Goal: Task Accomplishment & Management: Complete application form

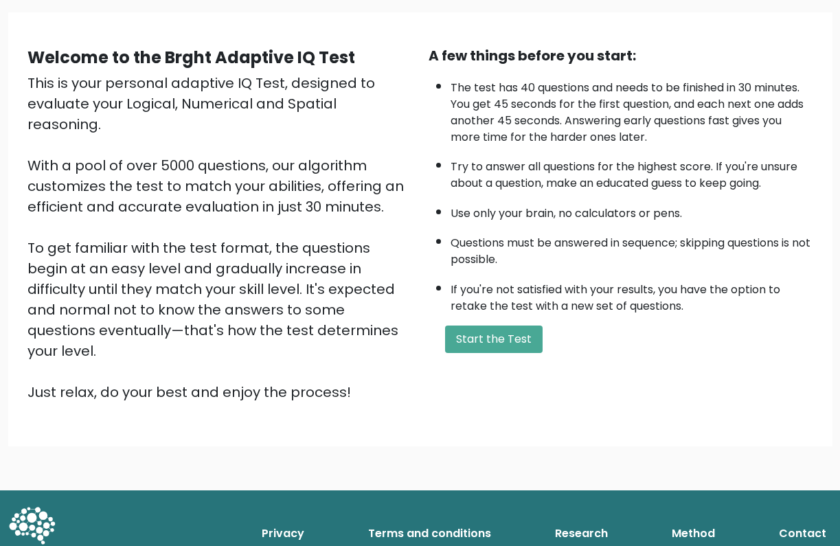
scroll to position [95, 0]
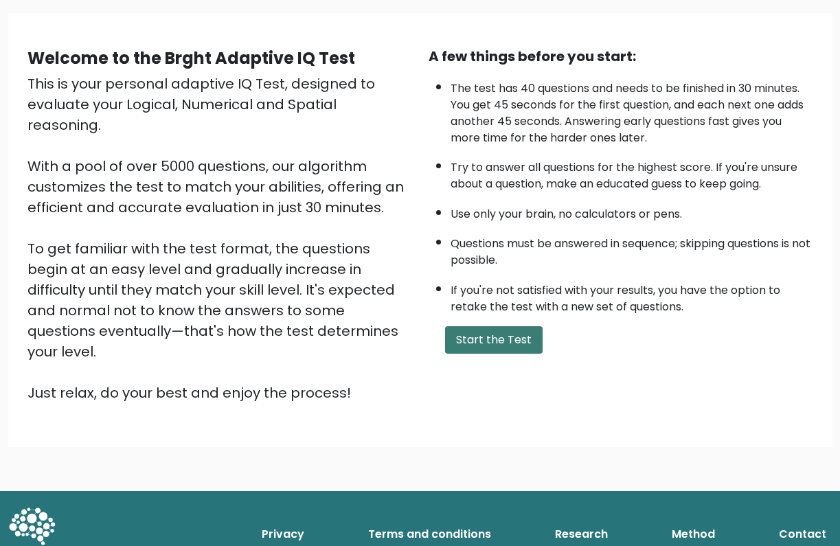
click at [521, 354] on button "Start the Test" at bounding box center [494, 339] width 98 height 27
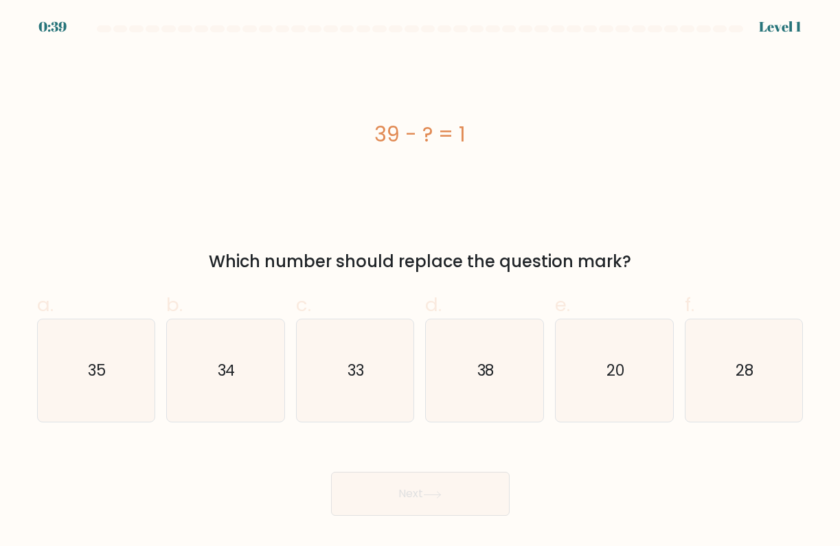
drag, startPoint x: 370, startPoint y: 135, endPoint x: 513, endPoint y: 135, distance: 142.9
click at [513, 135] on div "39 - ? = 1" at bounding box center [420, 134] width 767 height 31
copy div "39 - ? = 1"
click at [488, 343] on icon "38" at bounding box center [484, 370] width 103 height 103
click at [421, 282] on input "d. 38" at bounding box center [420, 277] width 1 height 9
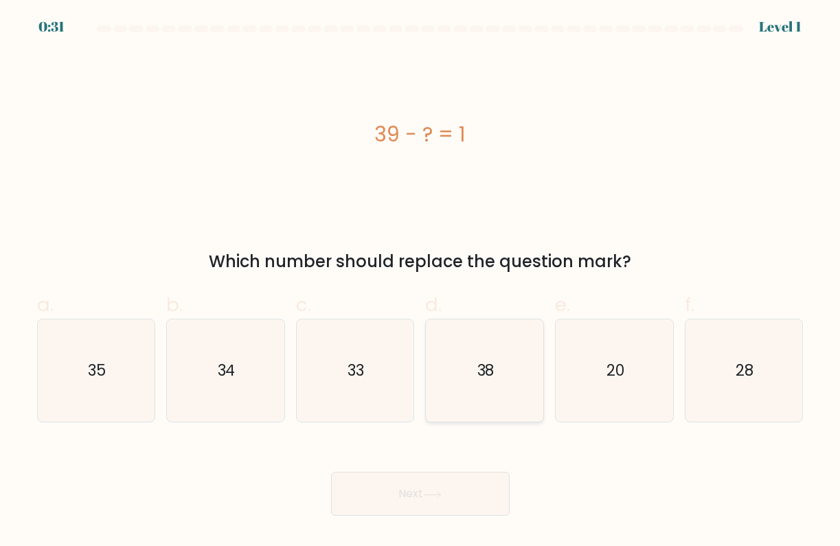
radio input "true"
click at [448, 492] on button "Next" at bounding box center [420, 494] width 179 height 44
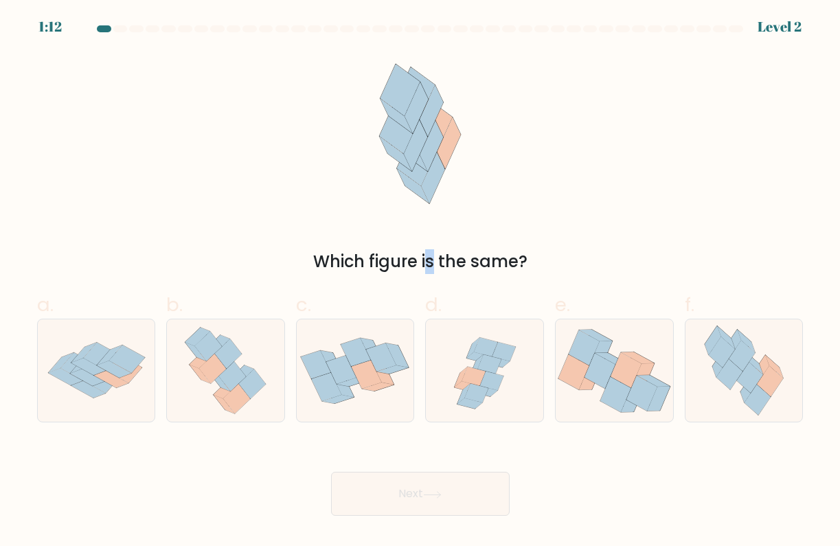
drag, startPoint x: 320, startPoint y: 264, endPoint x: 343, endPoint y: 261, distance: 23.6
click at [336, 262] on div "Which figure is the same?" at bounding box center [420, 261] width 750 height 25
click at [392, 240] on div "Which figure is the same?" at bounding box center [420, 163] width 783 height 222
click at [712, 383] on icon at bounding box center [744, 370] width 94 height 103
click at [421, 282] on input "f." at bounding box center [420, 277] width 1 height 9
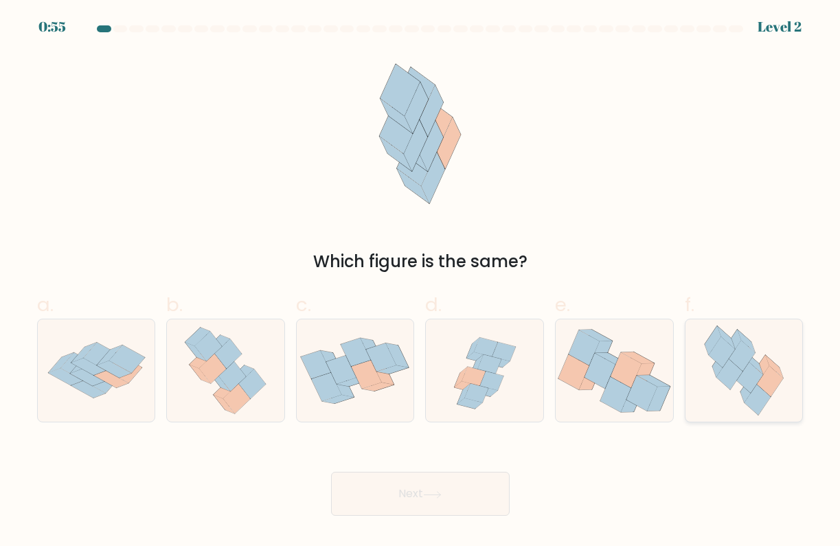
radio input "true"
click at [461, 510] on button "Next" at bounding box center [420, 494] width 179 height 44
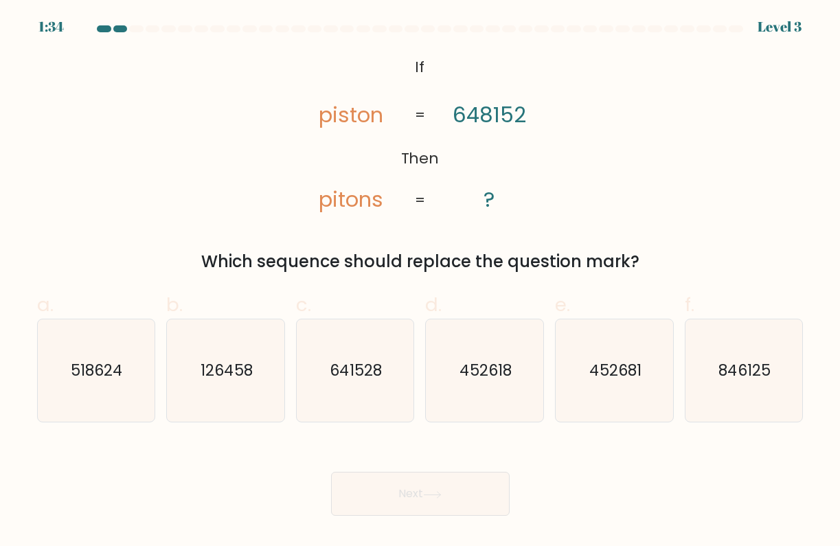
drag, startPoint x: 299, startPoint y: 59, endPoint x: 521, endPoint y: 177, distance: 251.7
click at [521, 175] on icon "@import url('https://fonts.googleapis.com/css?family=Abril+Fatface:400,100,100i…" at bounding box center [420, 134] width 266 height 164
drag, startPoint x: 417, startPoint y: 62, endPoint x: 552, endPoint y: 183, distance: 181.9
click at [552, 183] on icon "@import url('https://fonts.googleapis.com/css?family=Abril+Fatface:400,100,100i…" at bounding box center [420, 134] width 266 height 164
drag, startPoint x: 311, startPoint y: 111, endPoint x: 508, endPoint y: 201, distance: 217.3
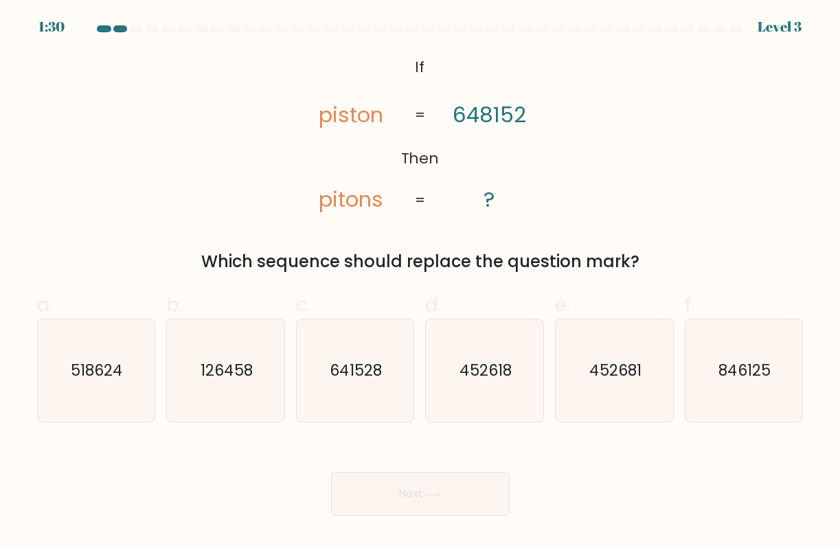
click at [509, 201] on icon "@import url('https://fonts.googleapis.com/css?family=Abril+Fatface:400,100,100i…" at bounding box center [420, 134] width 266 height 164
click at [508, 201] on icon "@import url('https://fonts.googleapis.com/css?family=Abril+Fatface:400,100,100i…" at bounding box center [420, 134] width 266 height 164
click at [324, 115] on icon "@import url('https://fonts.googleapis.com/css?family=Abril+Fatface:400,100,100i…" at bounding box center [420, 134] width 266 height 164
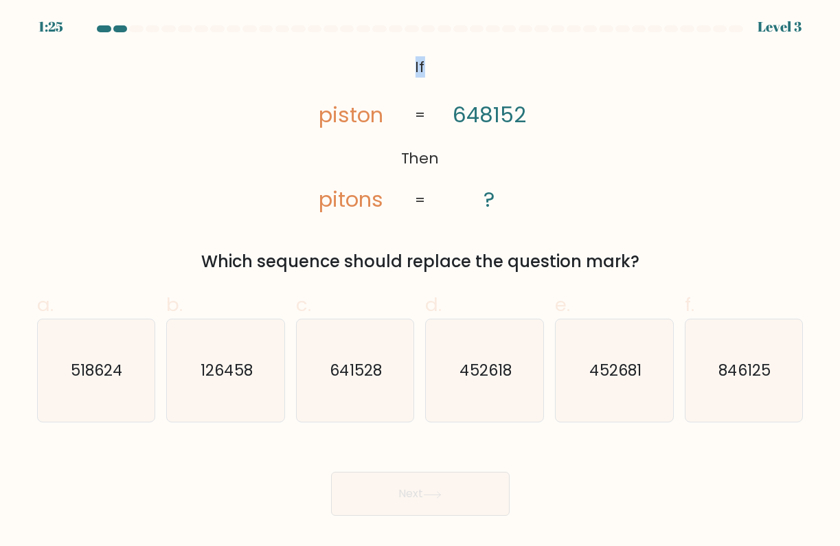
click at [378, 84] on icon "@import url('https://fonts.googleapis.com/css?family=Abril+Fatface:400,100,100i…" at bounding box center [420, 134] width 266 height 164
click at [365, 108] on icon "@import url('https://fonts.googleapis.com/css?family=Abril+Fatface:400,100,100i…" at bounding box center [420, 134] width 266 height 164
drag, startPoint x: 295, startPoint y: 79, endPoint x: 509, endPoint y: 194, distance: 242.8
click at [509, 194] on icon "@import url('https://fonts.googleapis.com/css?family=Abril+Fatface:400,100,100i…" at bounding box center [420, 134] width 266 height 164
click at [387, 376] on icon "641528" at bounding box center [355, 370] width 103 height 103
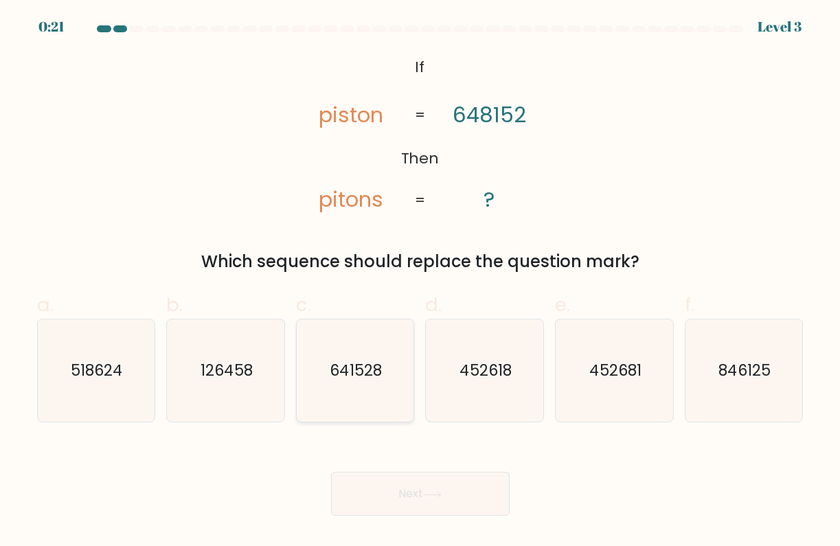
click at [420, 282] on input "c. 641528" at bounding box center [420, 277] width 1 height 9
radio input "true"
click at [385, 490] on button "Next" at bounding box center [420, 494] width 179 height 44
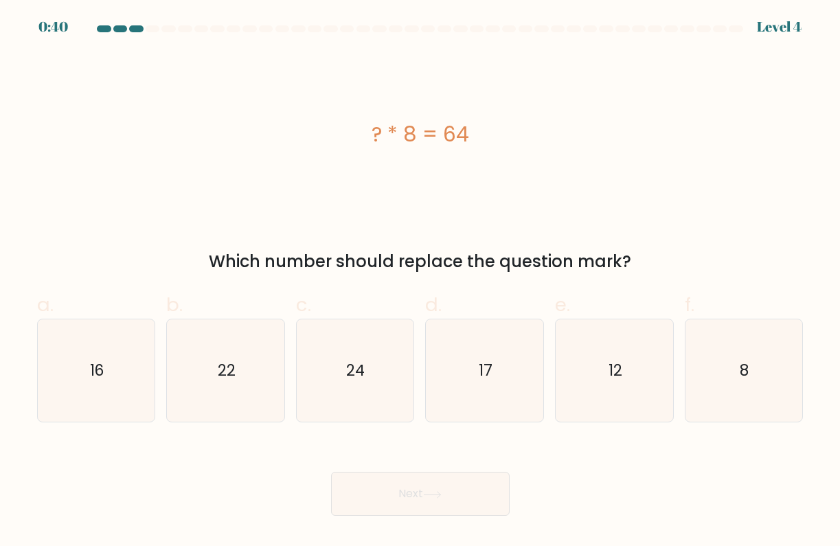
drag, startPoint x: 371, startPoint y: 135, endPoint x: 498, endPoint y: 130, distance: 127.2
click at [498, 130] on div "? * 8 = 64" at bounding box center [420, 134] width 767 height 31
copy div "? * 8 = 64"
click at [737, 364] on icon "8" at bounding box center [743, 370] width 103 height 103
click at [421, 282] on input "f. 8" at bounding box center [420, 277] width 1 height 9
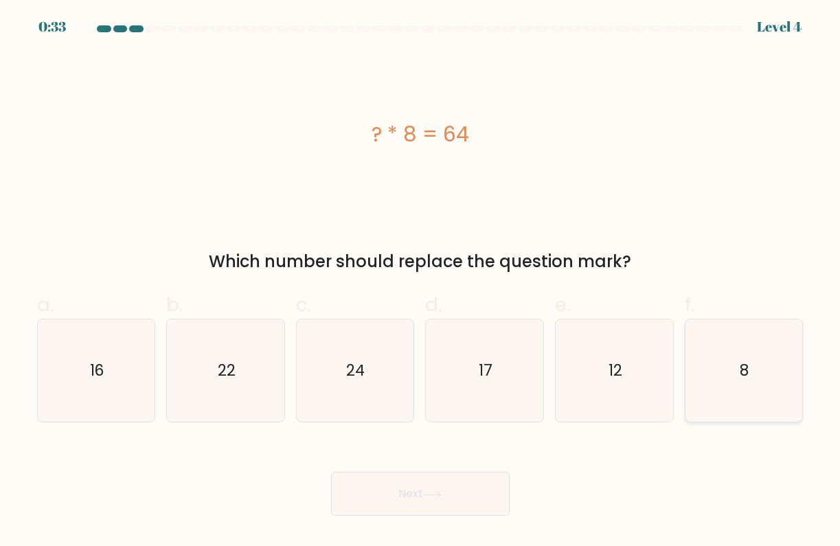
radio input "true"
click at [473, 484] on button "Next" at bounding box center [420, 494] width 179 height 44
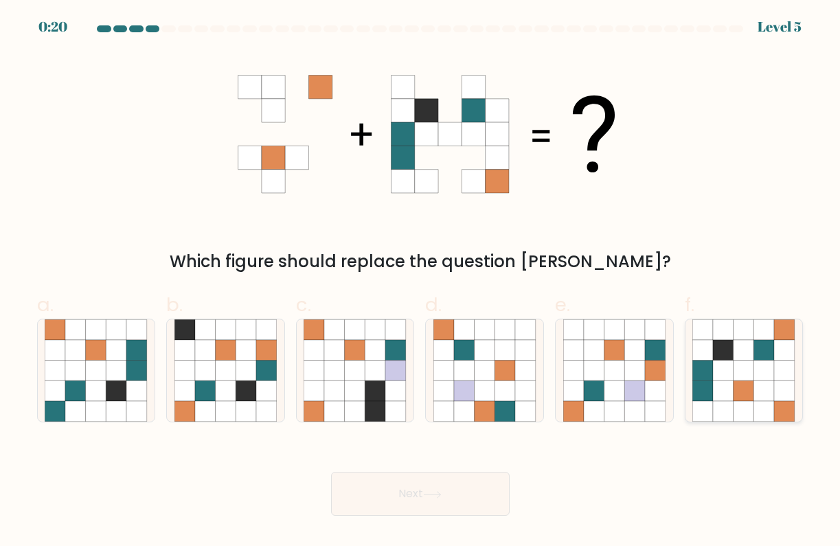
click at [741, 340] on icon at bounding box center [744, 350] width 21 height 21
click at [421, 282] on input "f." at bounding box center [420, 277] width 1 height 9
radio input "true"
click at [455, 494] on button "Next" at bounding box center [420, 494] width 179 height 44
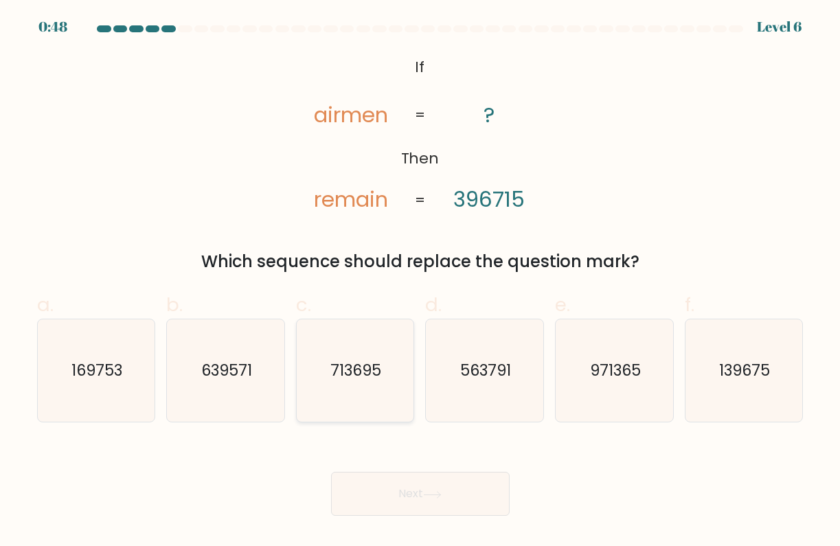
click at [371, 369] on text "713695" at bounding box center [356, 370] width 51 height 21
click at [420, 282] on input "c. 713695" at bounding box center [420, 277] width 1 height 9
radio input "true"
click at [444, 478] on button "Next" at bounding box center [420, 494] width 179 height 44
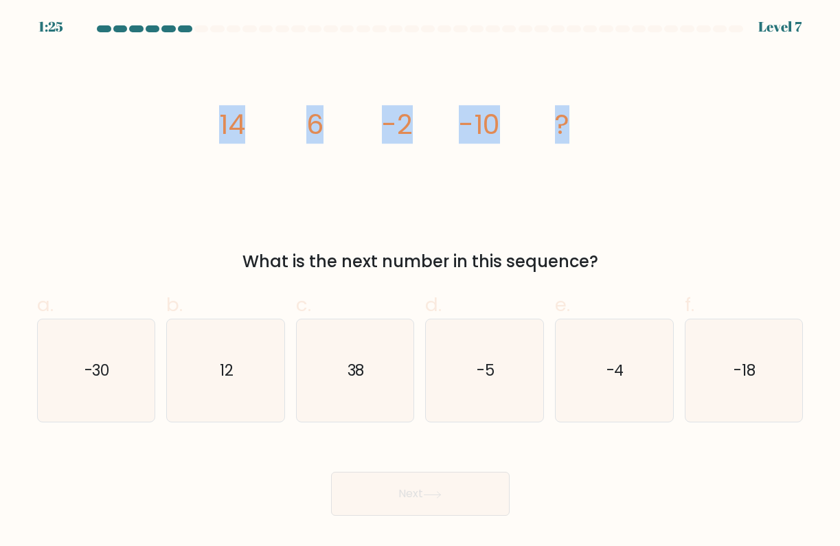
drag, startPoint x: 219, startPoint y: 121, endPoint x: 567, endPoint y: 124, distance: 348.3
click at [567, 124] on g "14 6 -2 -10 ?" at bounding box center [394, 124] width 350 height 38
copy g "14 6 -2 -10 ?"
click at [749, 383] on icon "-18" at bounding box center [743, 370] width 103 height 103
click at [421, 282] on input "f. -18" at bounding box center [420, 277] width 1 height 9
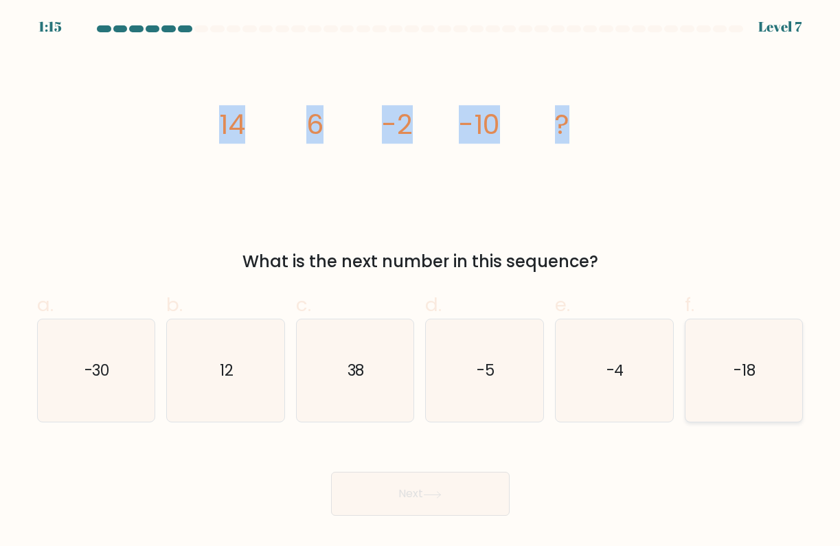
radio input "true"
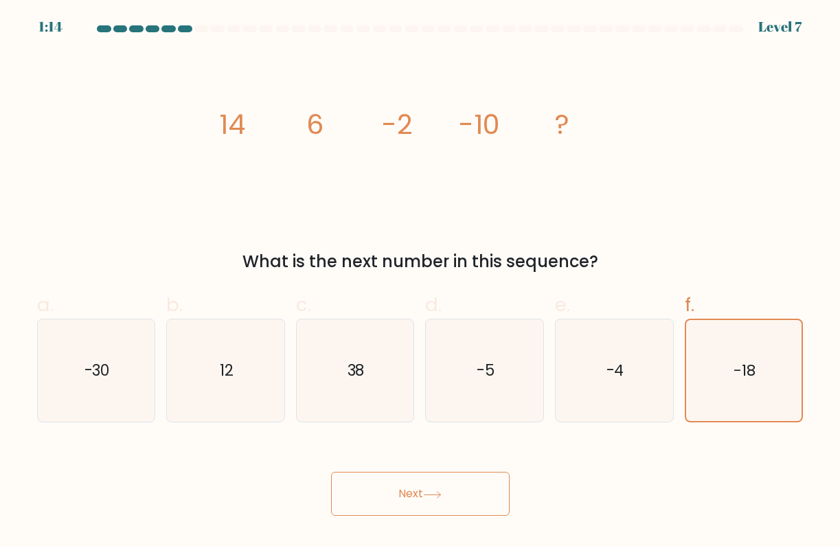
click at [488, 490] on button "Next" at bounding box center [420, 494] width 179 height 44
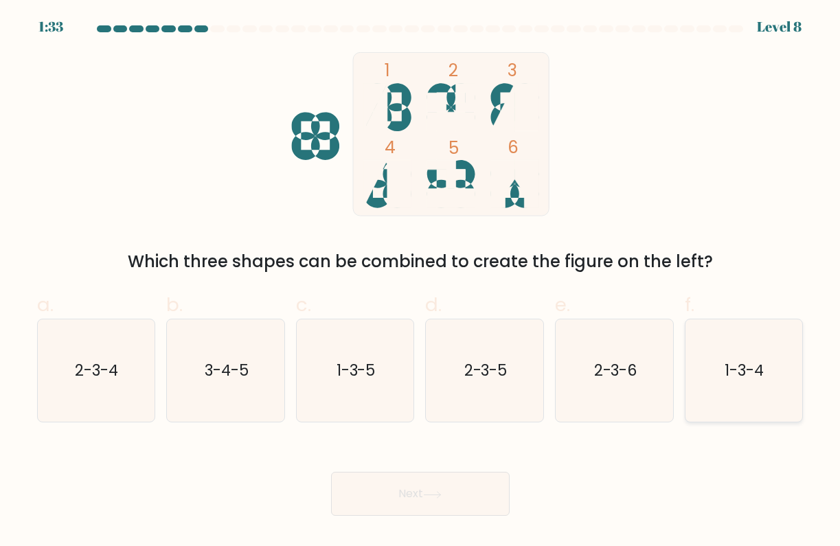
click at [704, 365] on icon "1-3-4" at bounding box center [743, 370] width 103 height 103
click at [421, 282] on input "f. 1-3-4" at bounding box center [420, 277] width 1 height 9
radio input "true"
click at [477, 499] on button "Next" at bounding box center [420, 494] width 179 height 44
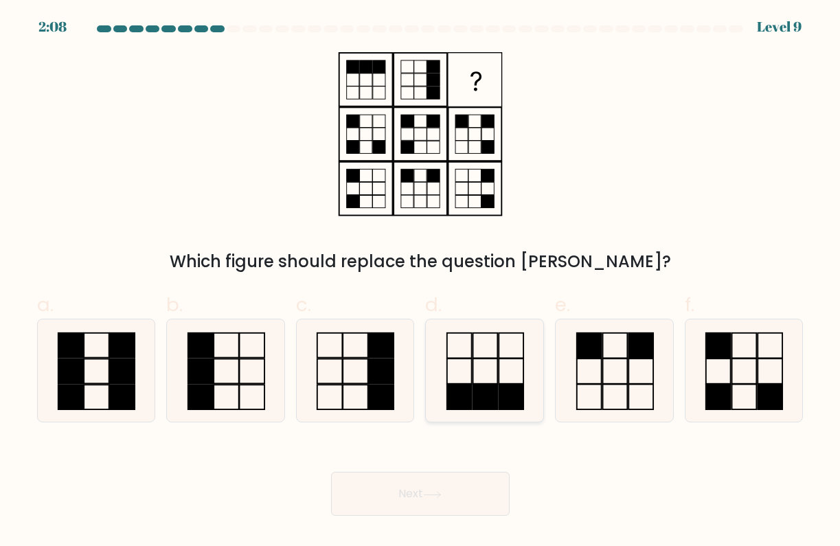
click at [471, 377] on rect at bounding box center [459, 371] width 25 height 25
click at [421, 282] on input "d." at bounding box center [420, 277] width 1 height 9
radio input "true"
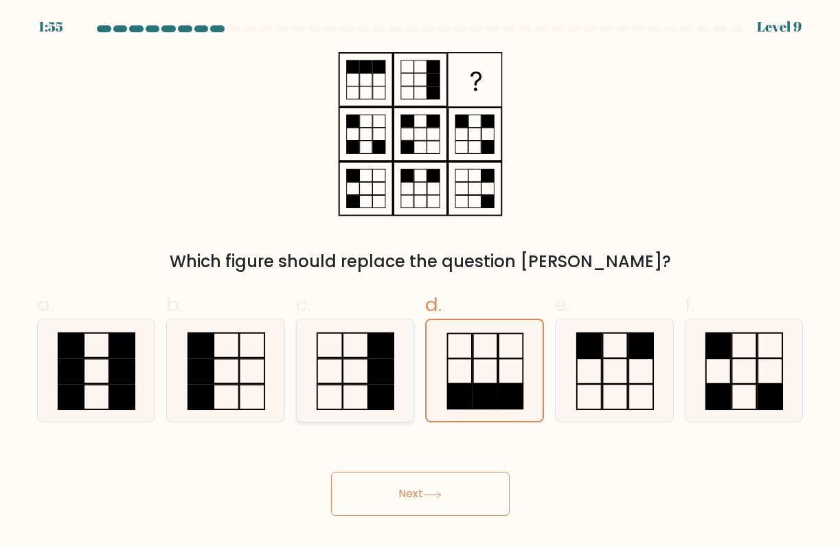
click at [385, 390] on rect at bounding box center [381, 397] width 25 height 25
click at [420, 282] on input "c." at bounding box center [420, 277] width 1 height 9
radio input "true"
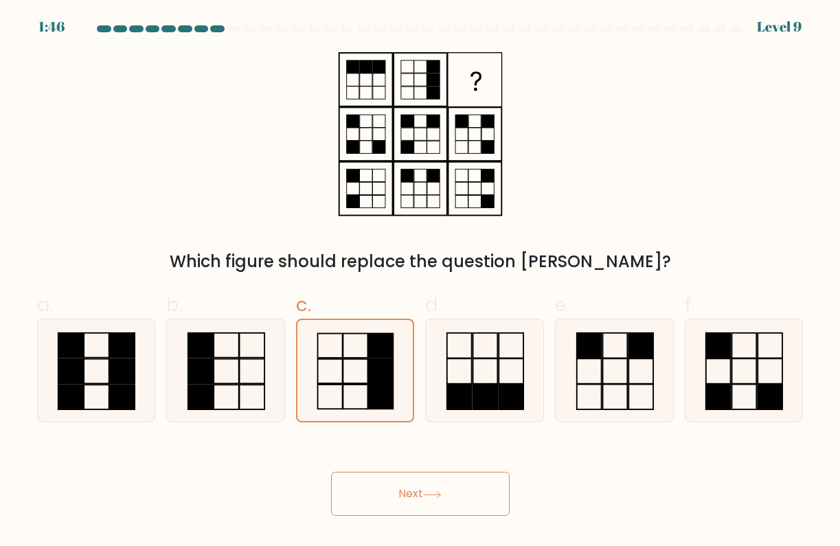
click at [422, 486] on button "Next" at bounding box center [420, 494] width 179 height 44
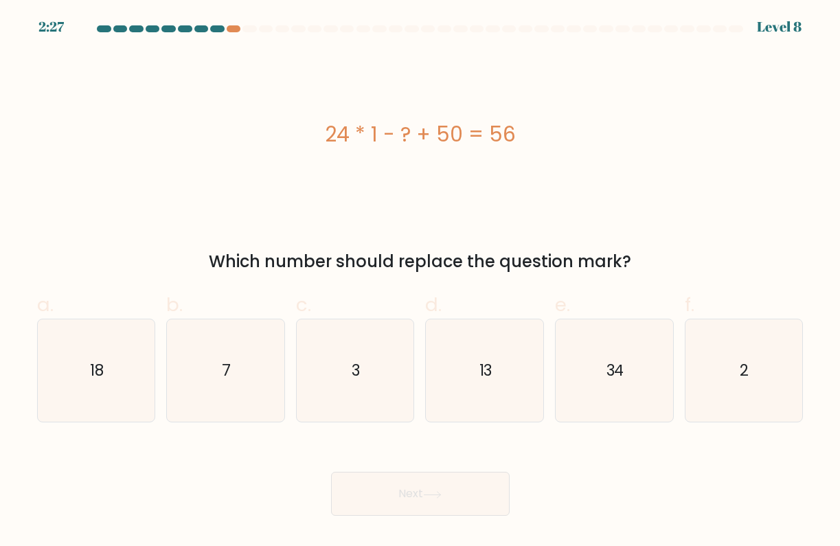
drag, startPoint x: 330, startPoint y: 133, endPoint x: 517, endPoint y: 138, distance: 186.2
click at [517, 138] on div "24 * 1 - ? + 50 = 56" at bounding box center [420, 134] width 767 height 31
copy div "24 * 1 - ? + 50 = 56"
click at [80, 396] on icon "18" at bounding box center [96, 370] width 103 height 103
click at [420, 282] on input "a. 18" at bounding box center [420, 277] width 1 height 9
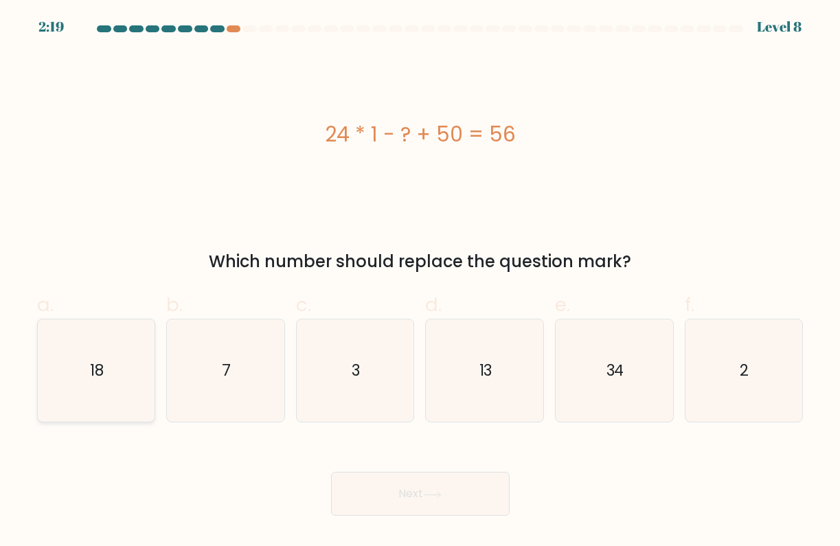
radio input "true"
click at [332, 478] on button "Next" at bounding box center [420, 494] width 179 height 44
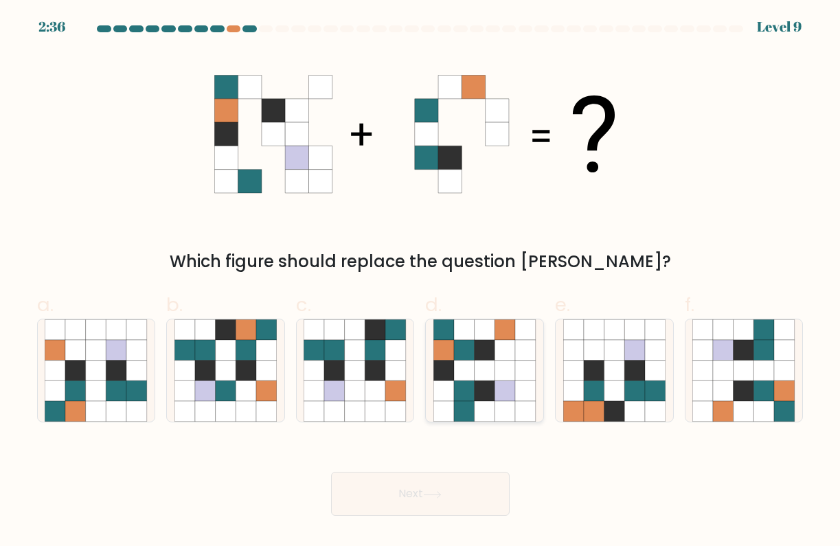
click at [455, 333] on icon at bounding box center [464, 329] width 21 height 21
click at [421, 282] on input "d." at bounding box center [420, 277] width 1 height 9
radio input "true"
click at [482, 504] on button "Next" at bounding box center [420, 494] width 179 height 44
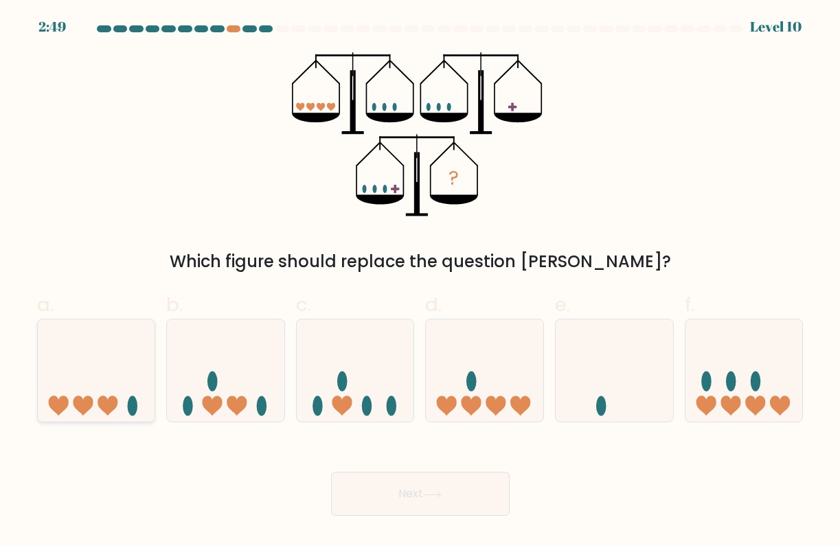
click at [146, 407] on icon at bounding box center [96, 370] width 117 height 97
click at [420, 282] on input "a." at bounding box center [420, 277] width 1 height 9
radio input "true"
click at [572, 366] on icon at bounding box center [614, 370] width 117 height 97
click at [421, 282] on input "e." at bounding box center [420, 277] width 1 height 9
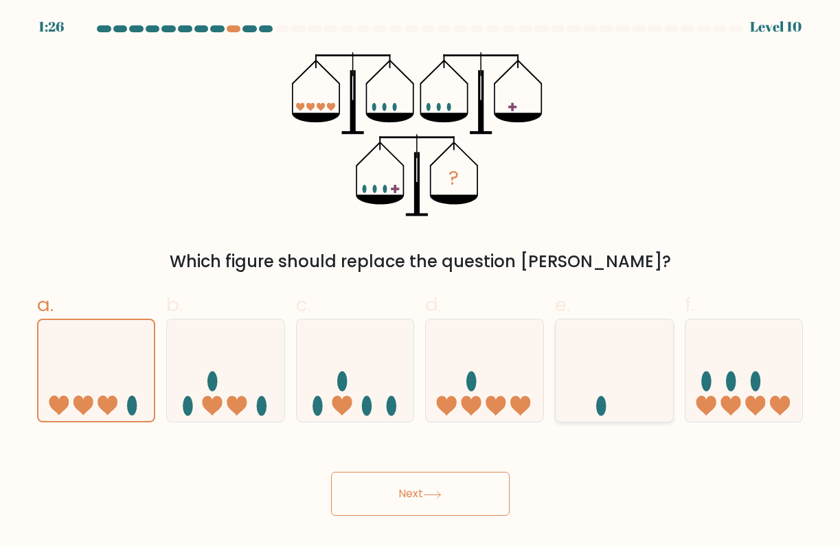
radio input "true"
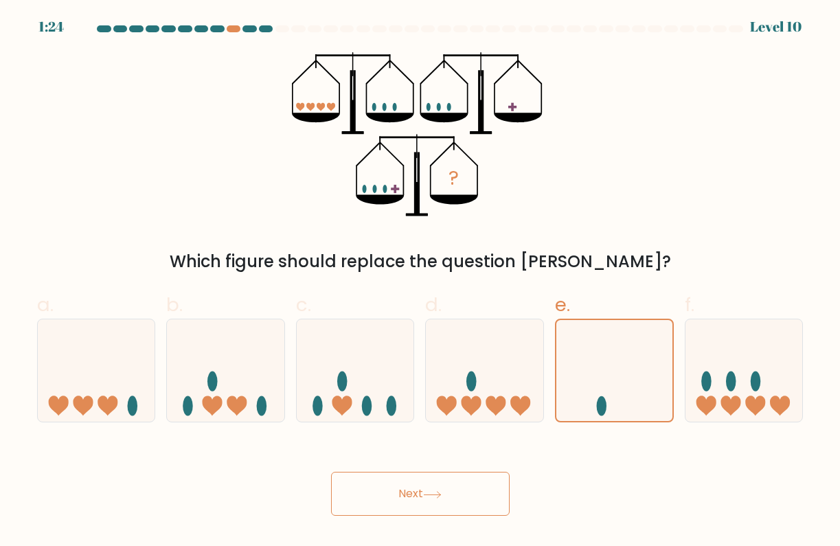
click at [438, 495] on icon at bounding box center [432, 494] width 16 height 6
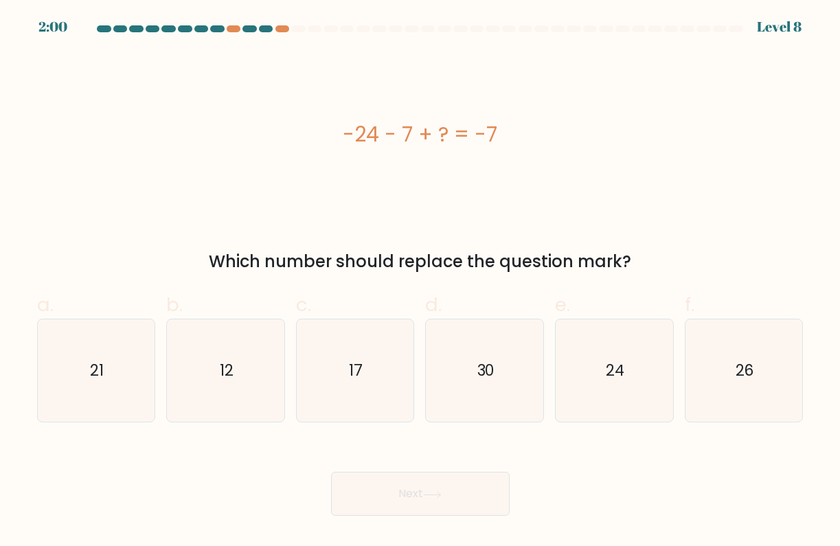
drag, startPoint x: 344, startPoint y: 133, endPoint x: 550, endPoint y: 131, distance: 205.4
click at [550, 131] on div "-24 - 7 + ? = -7" at bounding box center [420, 134] width 767 height 31
copy div "-24 - 7 + ? = -7"
click at [570, 379] on icon "24" at bounding box center [614, 370] width 103 height 103
click at [421, 282] on input "e. 24" at bounding box center [420, 277] width 1 height 9
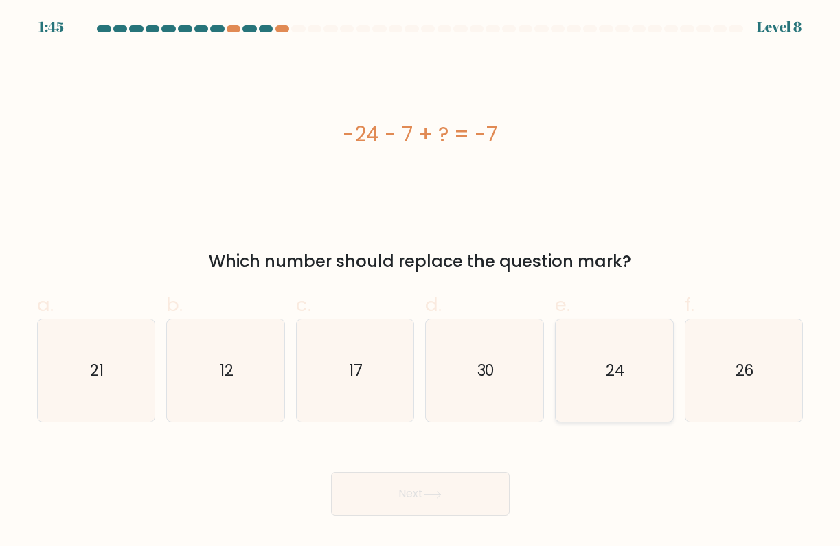
radio input "true"
click at [491, 486] on button "Next" at bounding box center [420, 494] width 179 height 44
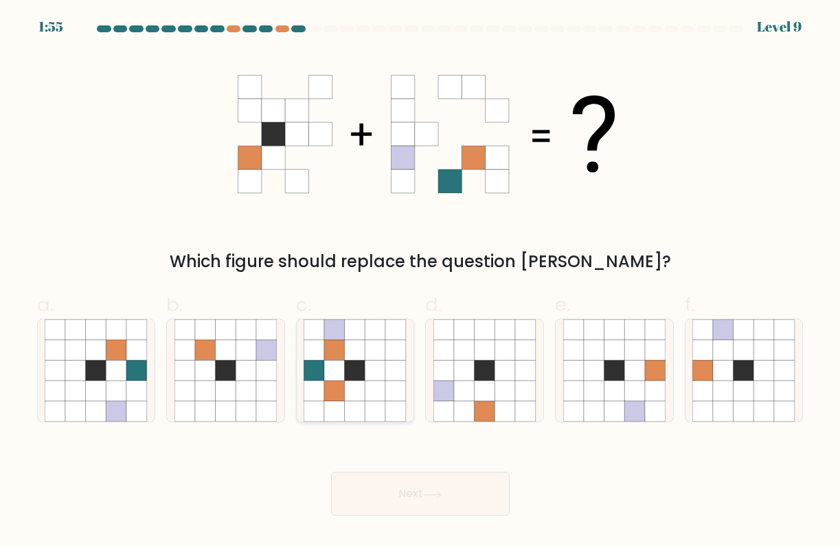
click at [370, 366] on icon at bounding box center [375, 371] width 21 height 21
click at [420, 282] on input "c." at bounding box center [420, 277] width 1 height 9
radio input "true"
click at [482, 493] on button "Next" at bounding box center [420, 494] width 179 height 44
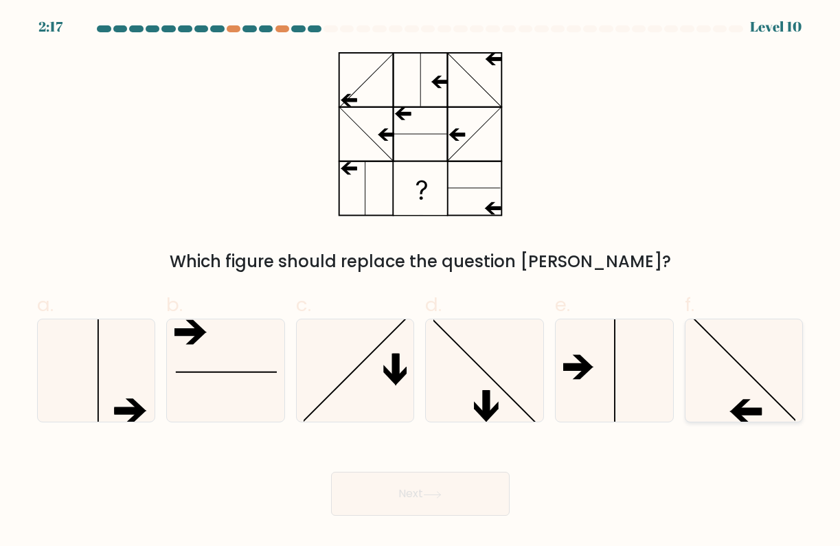
click at [713, 390] on icon at bounding box center [743, 370] width 103 height 103
click at [421, 282] on input "f." at bounding box center [420, 277] width 1 height 9
radio input "true"
click at [458, 498] on button "Next" at bounding box center [420, 494] width 179 height 44
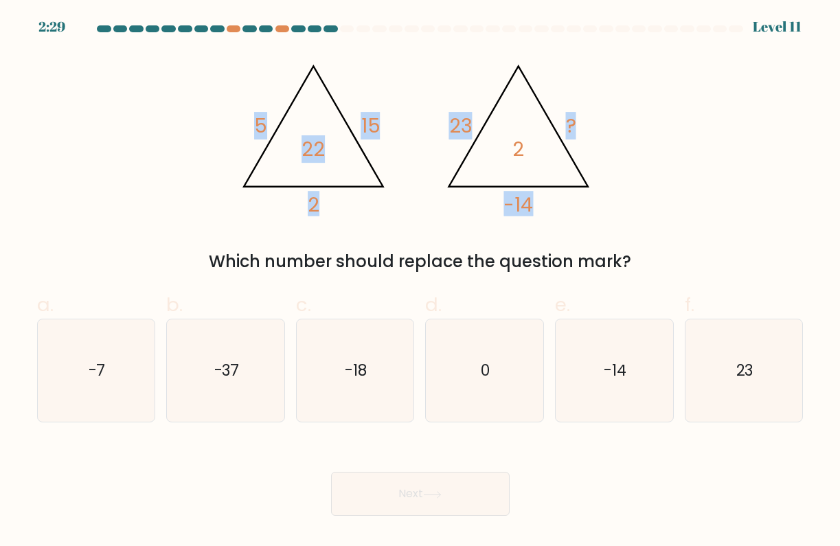
drag, startPoint x: 258, startPoint y: 123, endPoint x: 532, endPoint y: 200, distance: 285.4
click at [532, 200] on g "@import url('https://fonts.googleapis.com/css?family=Abril+Fatface:400,100,100i…" at bounding box center [415, 136] width 367 height 166
copy g "5 15 2 22 @import url('https://fonts.googleapis.com/css?family=Abril+Fatface:40…"
click at [695, 231] on div "@import url('https://fonts.googleapis.com/css?family=Abril+Fatface:400,100,100i…" at bounding box center [420, 163] width 783 height 222
drag, startPoint x: 257, startPoint y: 126, endPoint x: 321, endPoint y: 205, distance: 101.6
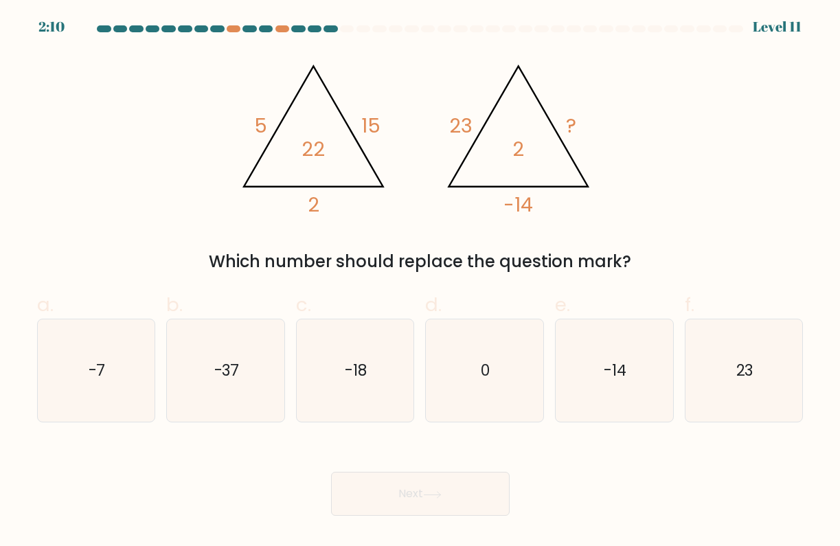
click at [321, 205] on icon "@import url('https://fonts.googleapis.com/css?family=Abril+Fatface:400,100,100i…" at bounding box center [420, 134] width 377 height 164
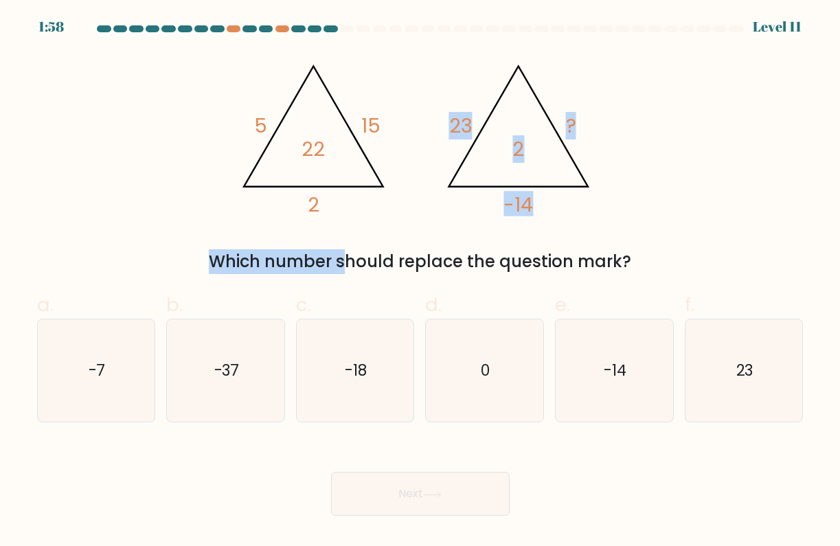
drag, startPoint x: 455, startPoint y: 127, endPoint x: 533, endPoint y: 223, distance: 124.0
click at [533, 223] on div "@import url('https://fonts.googleapis.com/css?family=Abril+Fatface:400,100,100i…" at bounding box center [420, 163] width 783 height 222
copy div "23 ? -14 2"
click at [506, 340] on icon "0" at bounding box center [484, 370] width 103 height 103
click at [421, 282] on input "d. 0" at bounding box center [420, 277] width 1 height 9
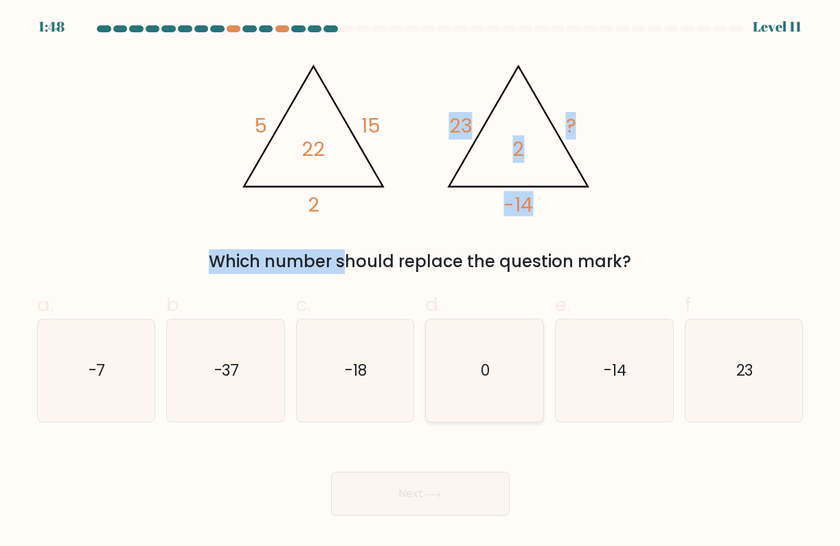
radio input "true"
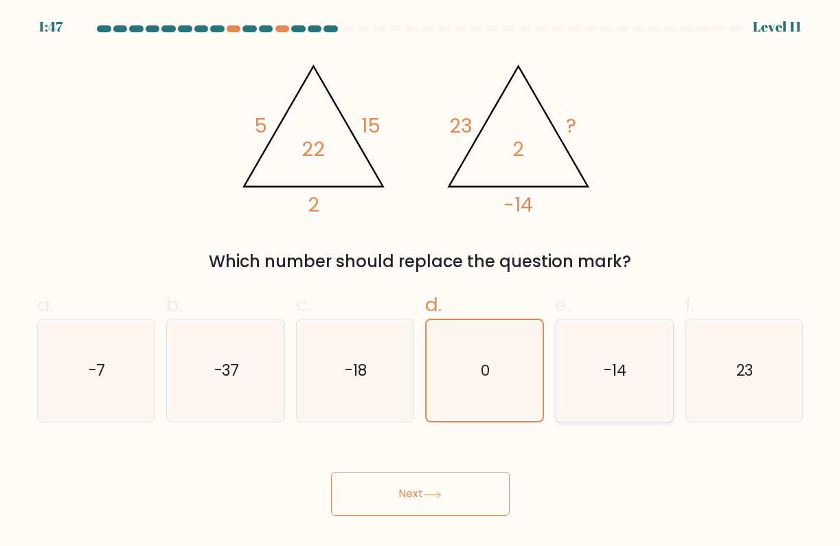
click at [604, 416] on icon "-14" at bounding box center [614, 370] width 103 height 103
click at [421, 282] on input "e. -14" at bounding box center [420, 277] width 1 height 9
radio input "true"
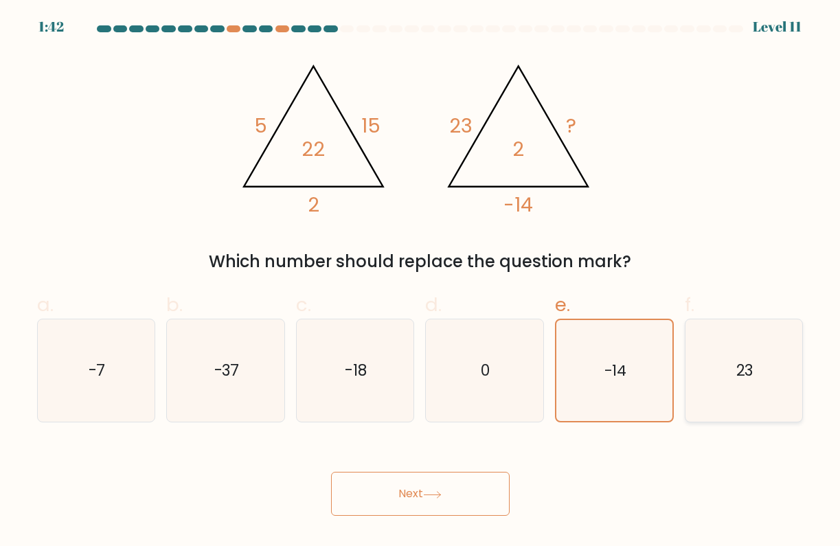
click at [721, 407] on icon "23" at bounding box center [743, 370] width 103 height 103
click at [421, 282] on input "f. 23" at bounding box center [420, 277] width 1 height 9
radio input "true"
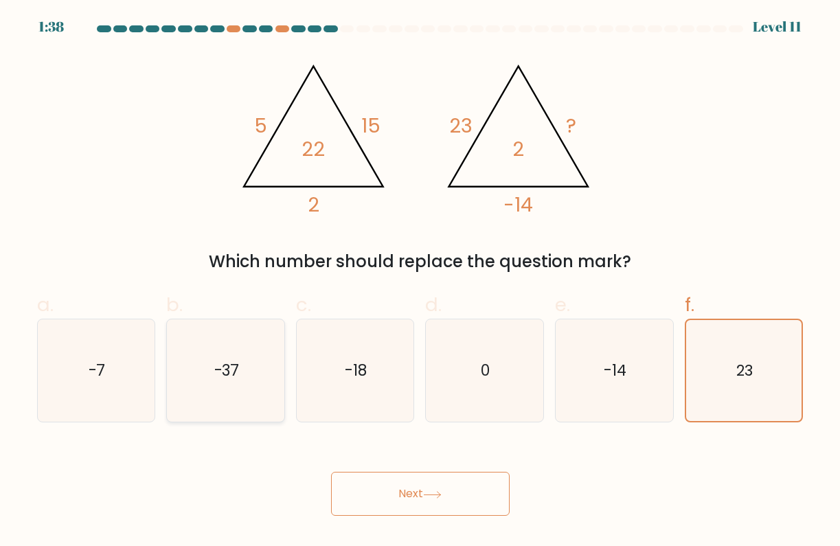
click at [220, 383] on icon "-37" at bounding box center [225, 370] width 103 height 103
click at [420, 282] on input "b. -37" at bounding box center [420, 277] width 1 height 9
radio input "true"
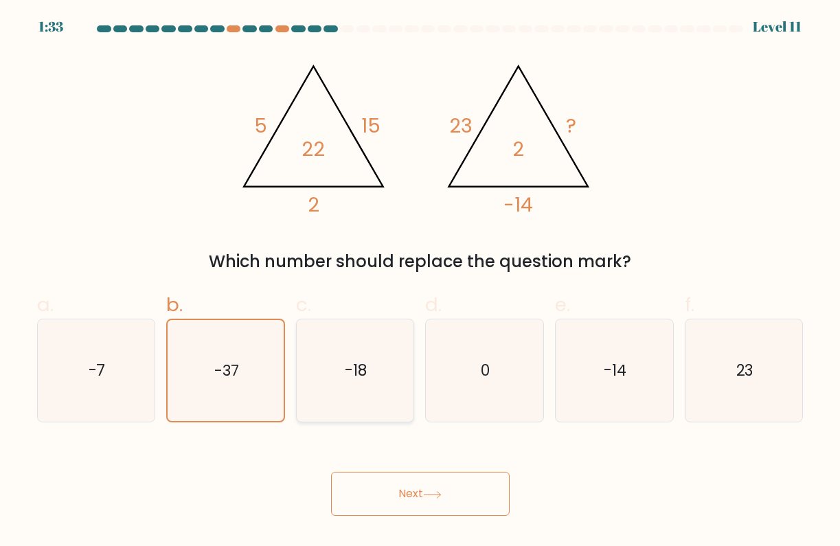
click at [340, 372] on icon "-18" at bounding box center [355, 370] width 103 height 103
click at [420, 282] on input "c. -18" at bounding box center [420, 277] width 1 height 9
radio input "true"
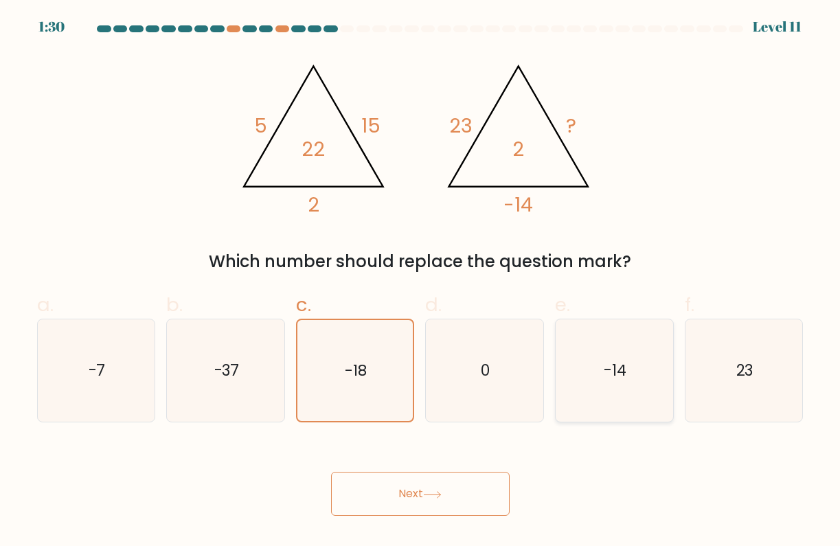
click at [604, 392] on icon "-14" at bounding box center [614, 370] width 103 height 103
click at [421, 282] on input "e. -14" at bounding box center [420, 277] width 1 height 9
radio input "true"
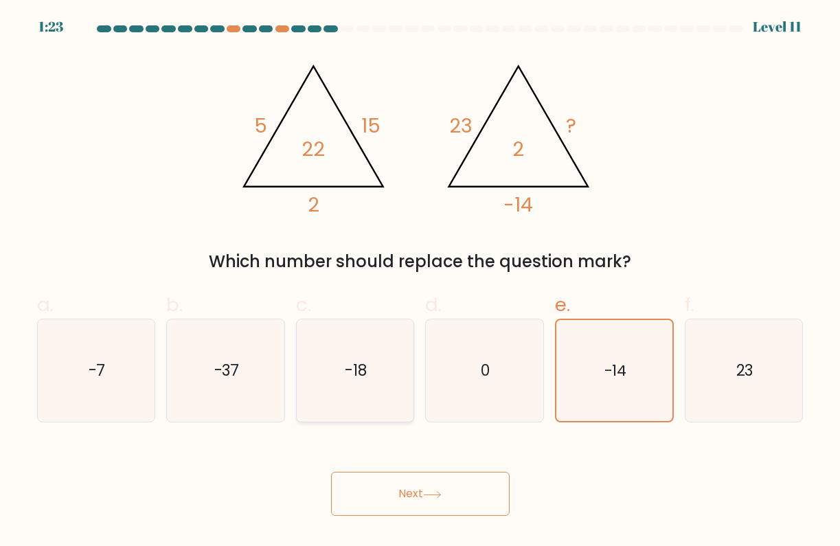
click at [398, 385] on icon "-18" at bounding box center [355, 370] width 103 height 103
click at [420, 282] on input "c. -18" at bounding box center [420, 277] width 1 height 9
radio input "true"
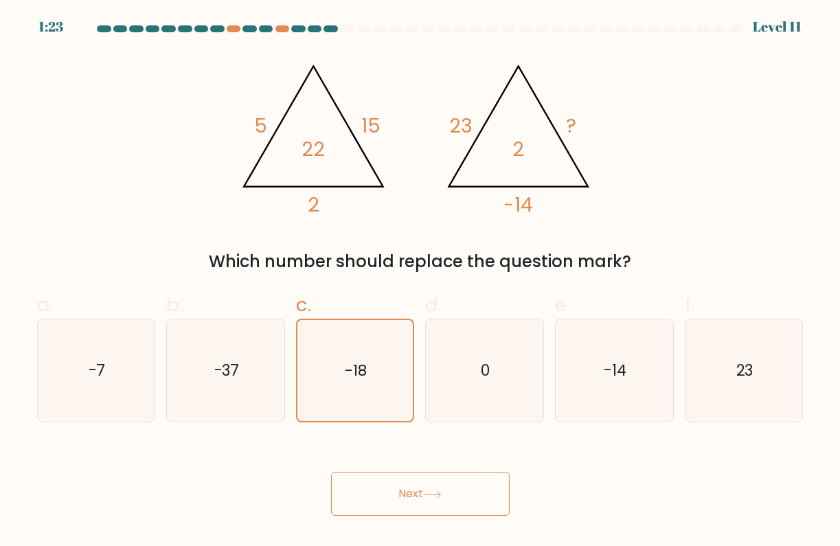
click at [426, 489] on button "Next" at bounding box center [420, 494] width 179 height 44
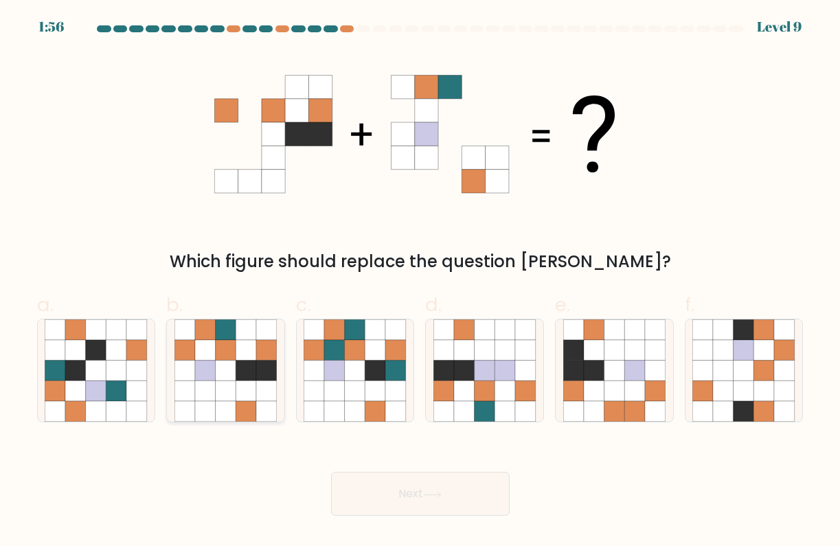
click at [265, 378] on icon at bounding box center [266, 371] width 21 height 21
click at [420, 282] on input "b." at bounding box center [420, 277] width 1 height 9
radio input "true"
click at [523, 400] on icon at bounding box center [526, 391] width 21 height 21
click at [421, 282] on input "d." at bounding box center [420, 277] width 1 height 9
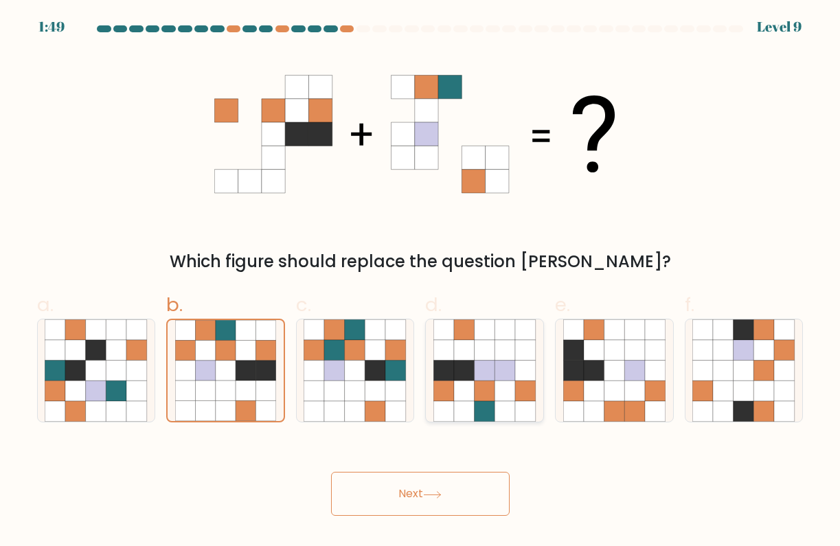
radio input "true"
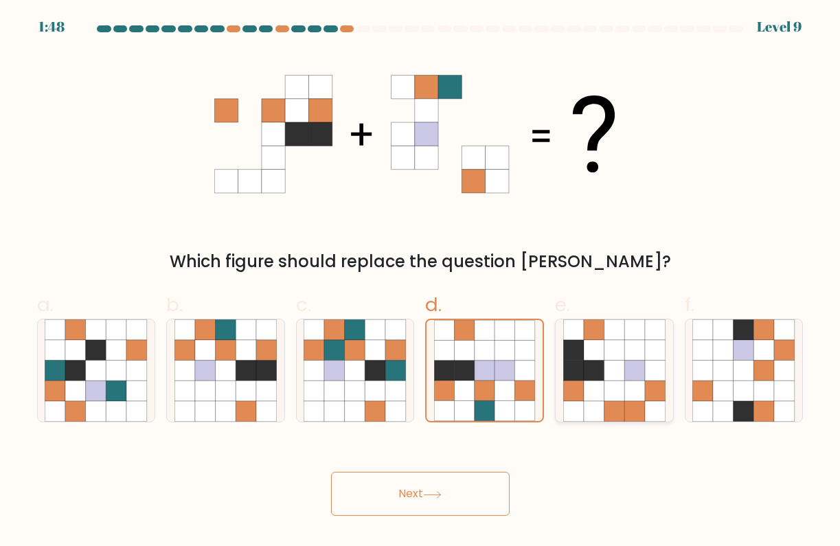
click at [593, 377] on icon at bounding box center [594, 371] width 21 height 21
click at [421, 282] on input "e." at bounding box center [420, 277] width 1 height 9
radio input "true"
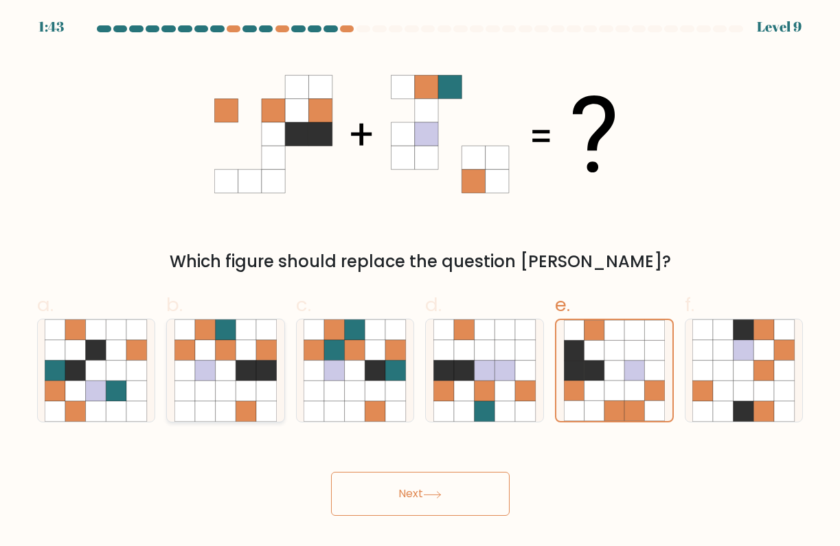
click at [216, 359] on icon at bounding box center [226, 350] width 21 height 21
click at [420, 282] on input "b." at bounding box center [420, 277] width 1 height 9
radio input "true"
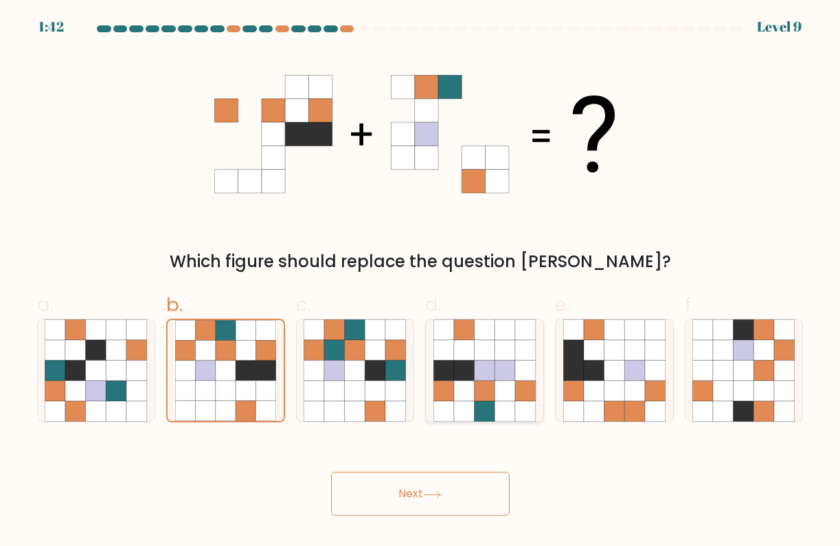
click at [446, 386] on icon at bounding box center [443, 391] width 21 height 21
click at [421, 282] on input "d." at bounding box center [420, 277] width 1 height 9
radio input "true"
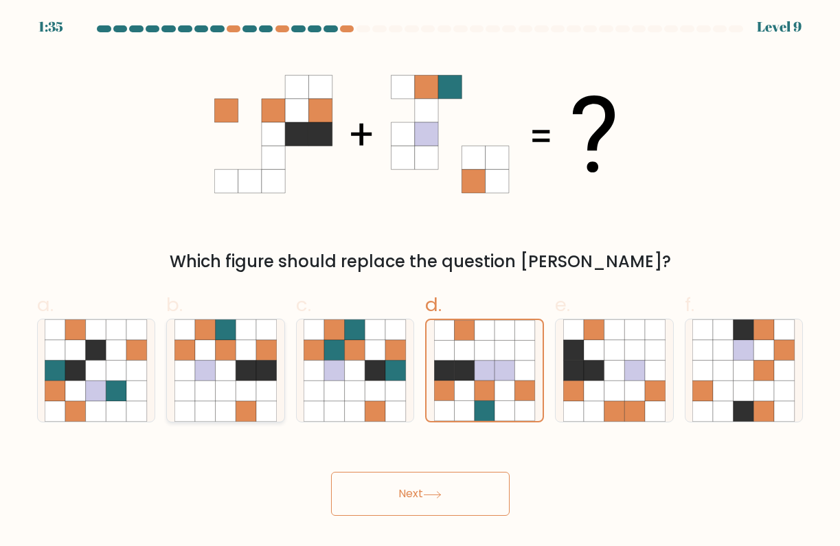
click at [244, 367] on icon at bounding box center [246, 371] width 21 height 21
click at [420, 282] on input "b." at bounding box center [420, 277] width 1 height 9
radio input "true"
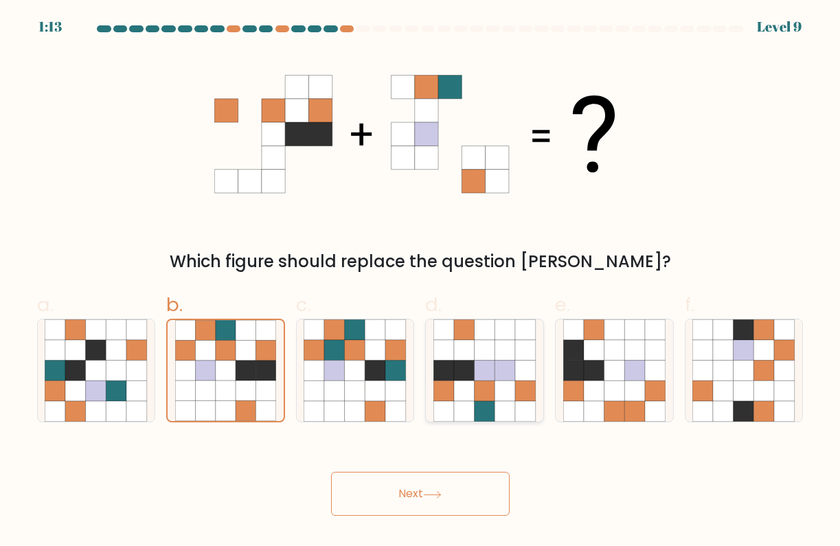
click at [479, 338] on icon at bounding box center [485, 329] width 21 height 21
click at [421, 282] on input "d." at bounding box center [420, 277] width 1 height 9
radio input "true"
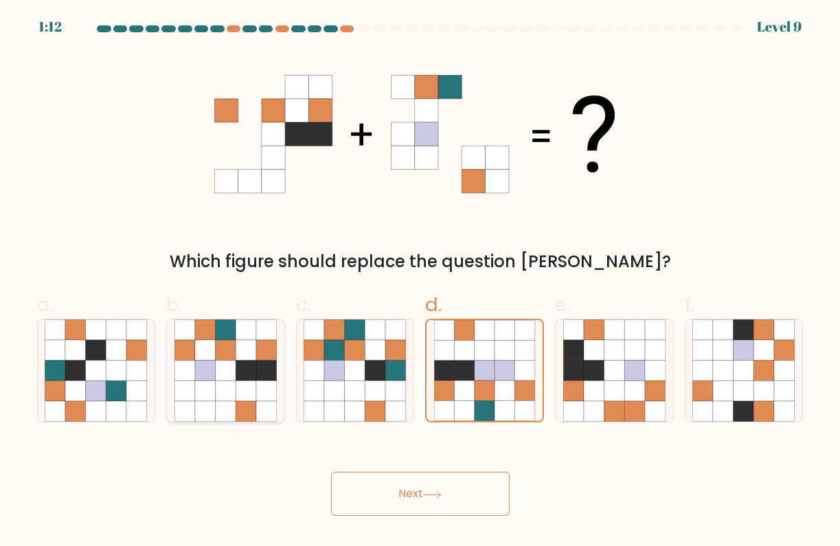
click at [212, 368] on icon at bounding box center [205, 371] width 21 height 21
click at [420, 282] on input "b." at bounding box center [420, 277] width 1 height 9
radio input "true"
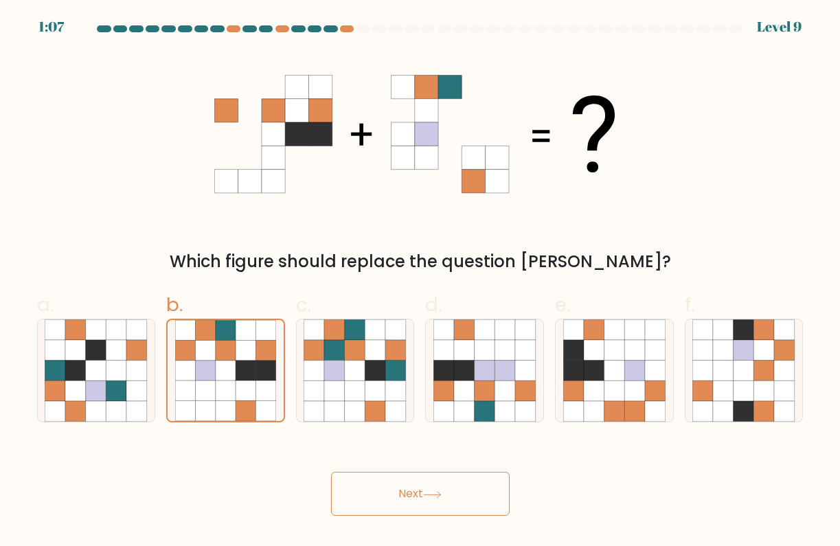
click at [381, 478] on button "Next" at bounding box center [420, 494] width 179 height 44
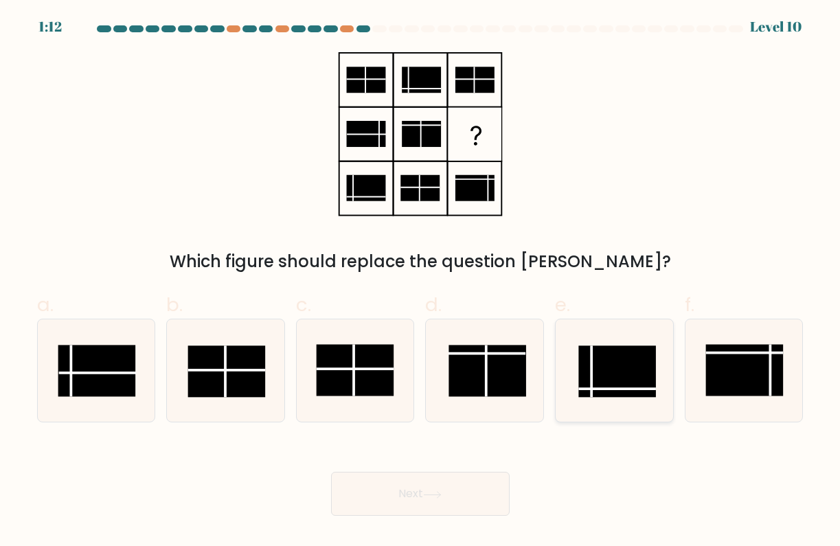
click at [627, 376] on rect at bounding box center [617, 372] width 78 height 52
click at [421, 282] on input "e." at bounding box center [420, 277] width 1 height 9
radio input "true"
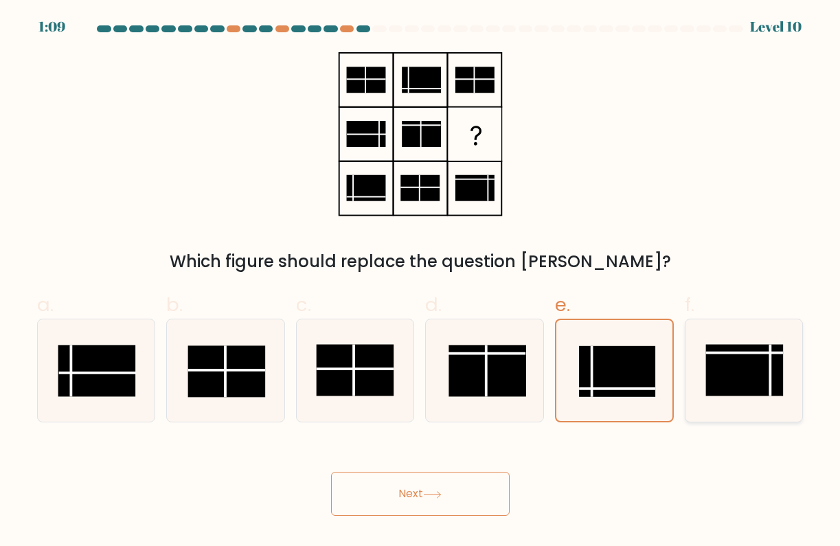
click at [746, 378] on rect at bounding box center [745, 370] width 78 height 52
click at [421, 282] on input "f." at bounding box center [420, 277] width 1 height 9
radio input "true"
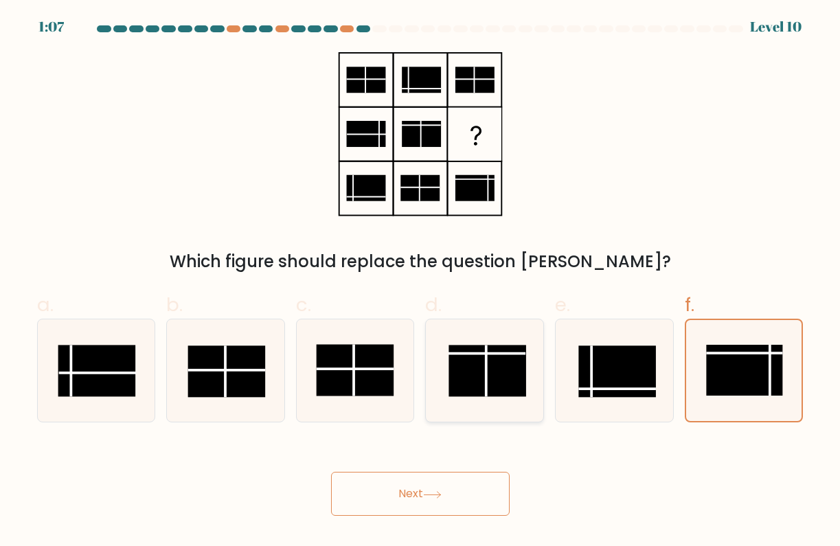
click at [460, 376] on rect at bounding box center [488, 371] width 78 height 52
click at [421, 282] on input "d." at bounding box center [420, 277] width 1 height 9
radio input "true"
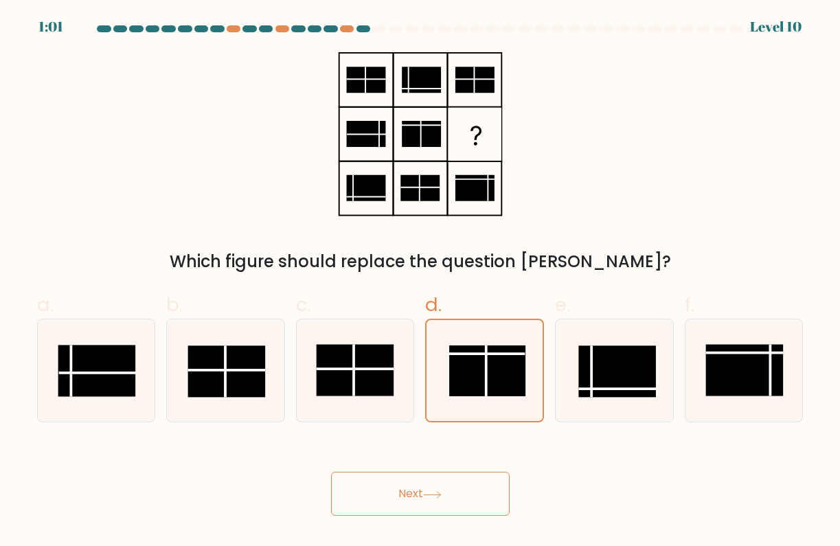
click at [392, 490] on button "Next" at bounding box center [420, 494] width 179 height 44
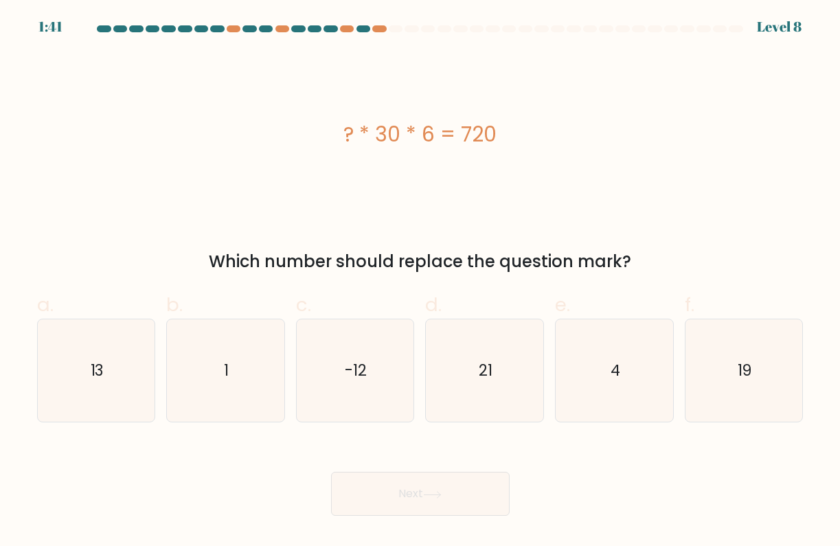
drag, startPoint x: 346, startPoint y: 132, endPoint x: 506, endPoint y: 140, distance: 161.0
click at [506, 140] on div "? * 30 * 6 = 720" at bounding box center [420, 134] width 767 height 31
copy div "? * 30 * 6 = 720"
click at [602, 356] on icon "4" at bounding box center [614, 370] width 103 height 103
click at [421, 282] on input "e. 4" at bounding box center [420, 277] width 1 height 9
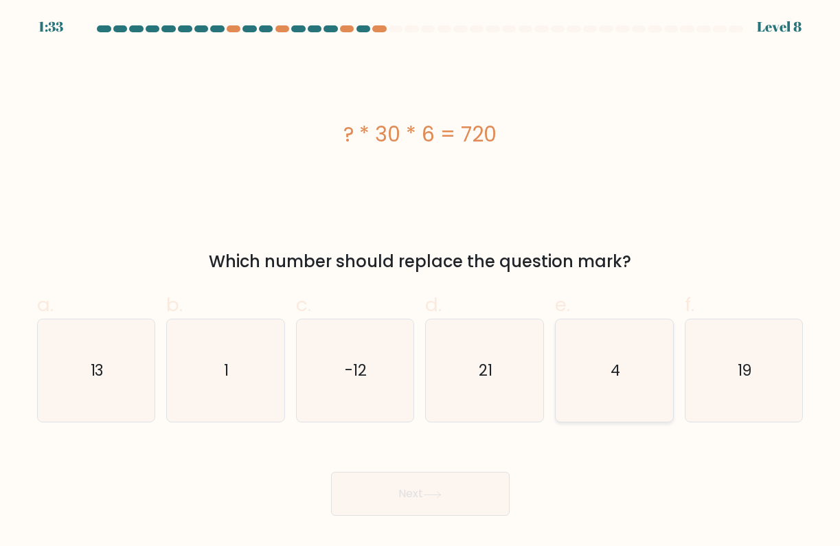
radio input "true"
click at [425, 506] on button "Next" at bounding box center [420, 494] width 179 height 44
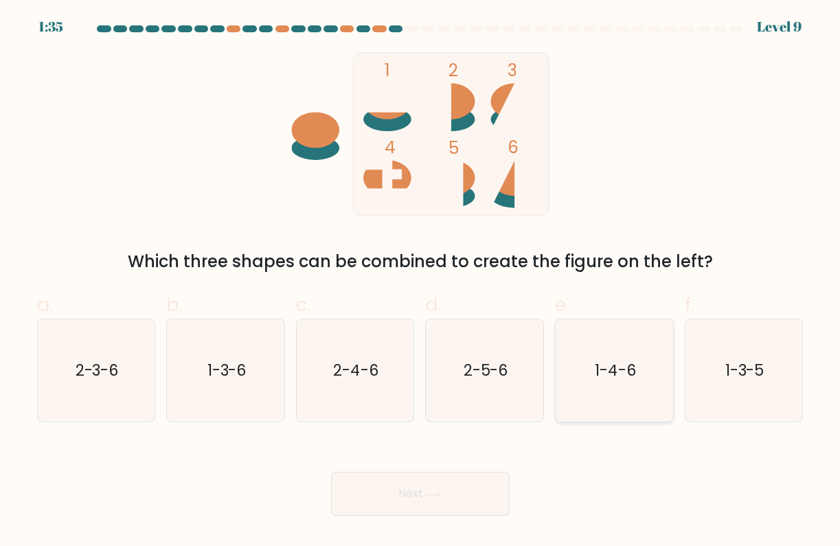
click at [612, 385] on icon "1-4-6" at bounding box center [614, 370] width 103 height 103
click at [421, 282] on input "e. 1-4-6" at bounding box center [420, 277] width 1 height 9
radio input "true"
click at [435, 508] on button "Next" at bounding box center [420, 494] width 179 height 44
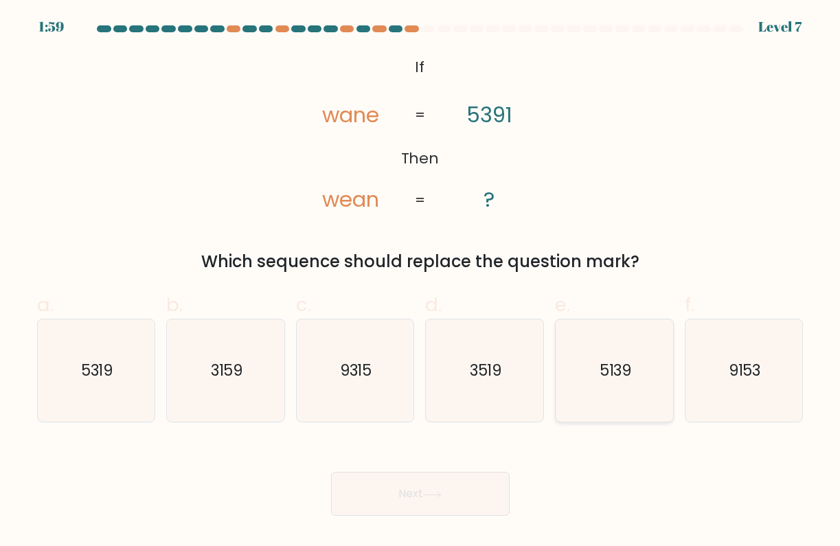
click at [616, 383] on icon "5139" at bounding box center [614, 370] width 103 height 103
click at [421, 282] on input "e. 5139" at bounding box center [420, 277] width 1 height 9
radio input "true"
click at [490, 482] on button "Next" at bounding box center [420, 494] width 179 height 44
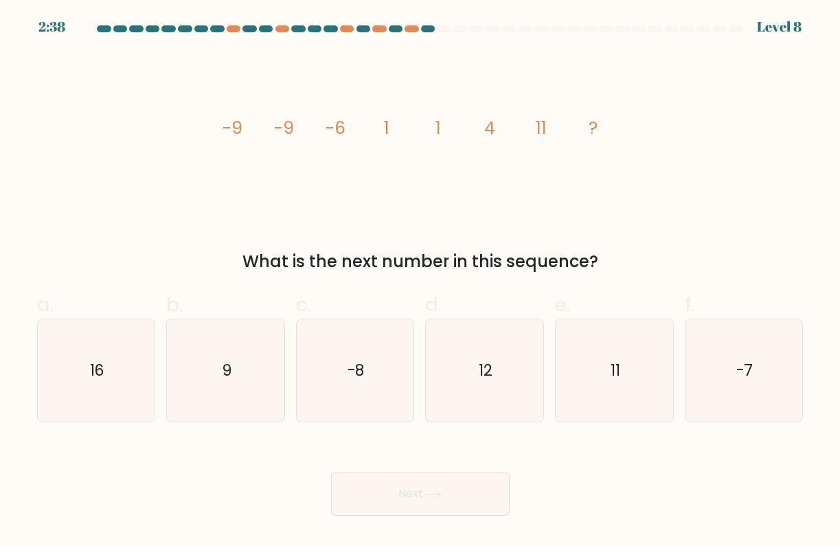
drag, startPoint x: 210, startPoint y: 139, endPoint x: 497, endPoint y: 150, distance: 287.3
click at [499, 150] on div "image/svg+xml -9 -9 -6 1 1 4 11 ? What is the next number in this sequence?" at bounding box center [420, 163] width 783 height 222
drag, startPoint x: 225, startPoint y: 128, endPoint x: 594, endPoint y: 128, distance: 368.2
click at [594, 128] on g "-9 -9 -6 1 1 4 11 ?" at bounding box center [409, 128] width 375 height 24
copy g "-9 -9 -6 1 1 4 11 ?"
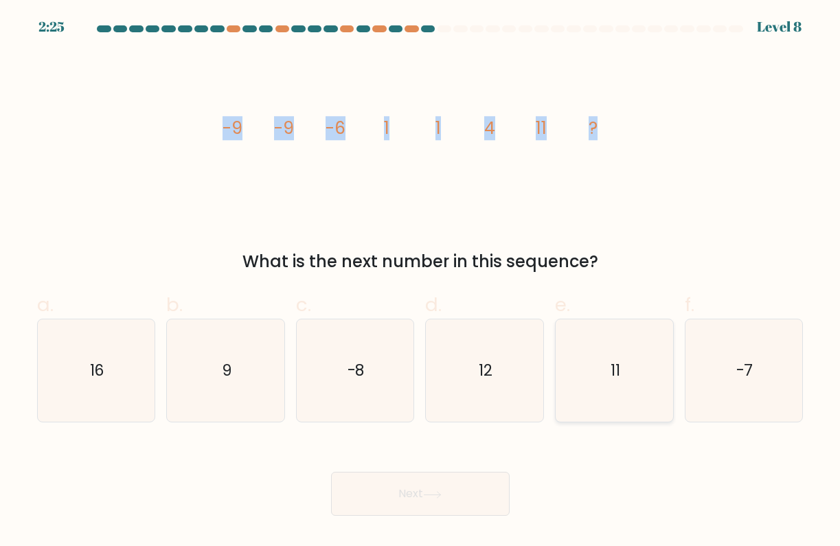
click at [620, 352] on icon "11" at bounding box center [614, 370] width 103 height 103
click at [421, 282] on input "e. 11" at bounding box center [420, 277] width 1 height 9
radio input "true"
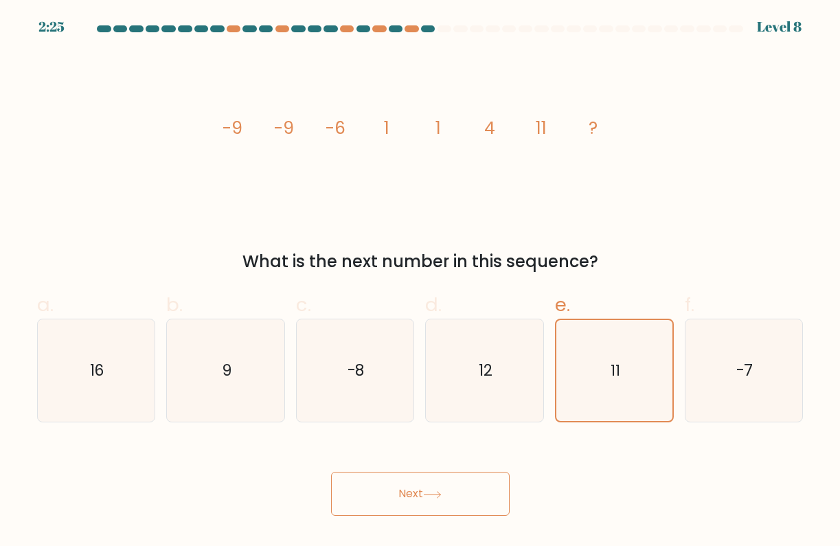
click at [459, 508] on button "Next" at bounding box center [420, 494] width 179 height 44
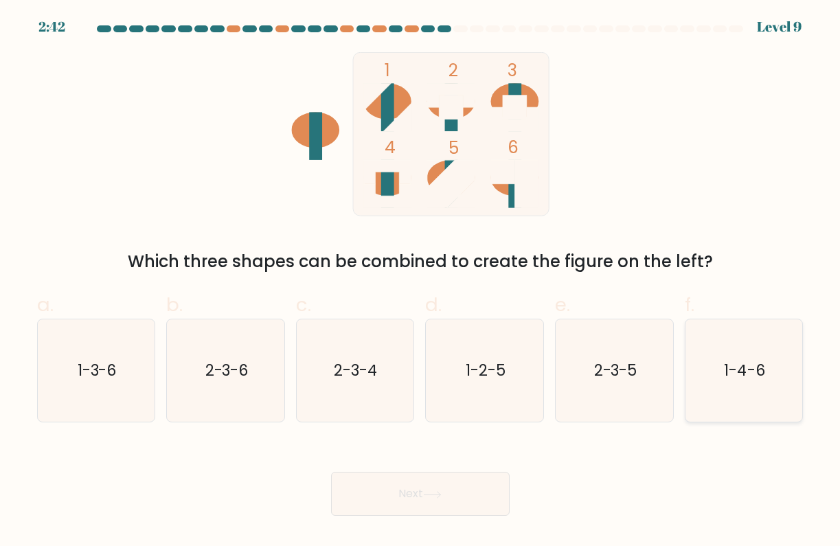
click at [740, 387] on icon "1-4-6" at bounding box center [743, 370] width 103 height 103
click at [421, 282] on input "f. 1-4-6" at bounding box center [420, 277] width 1 height 9
radio input "true"
click at [491, 484] on button "Next" at bounding box center [420, 494] width 179 height 44
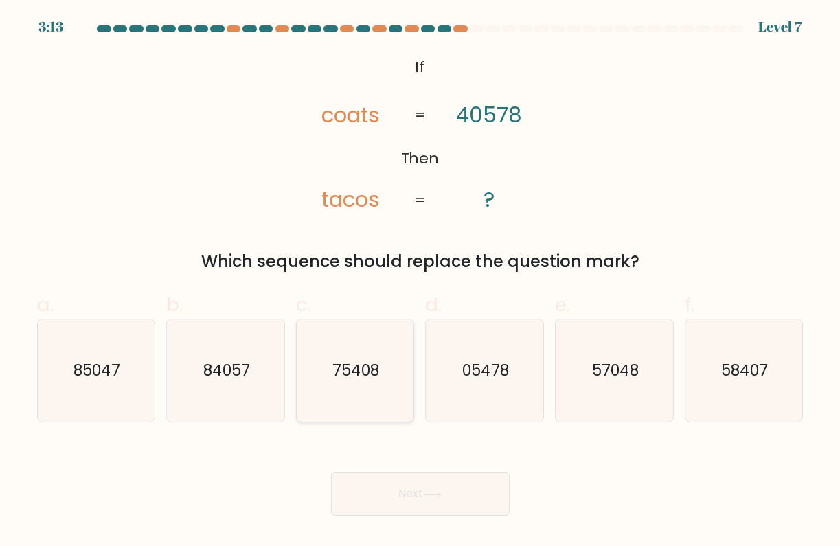
click at [398, 394] on icon "75408" at bounding box center [355, 370] width 103 height 103
click at [420, 282] on input "c. 75408" at bounding box center [420, 277] width 1 height 9
radio input "true"
click at [475, 504] on button "Next" at bounding box center [420, 494] width 179 height 44
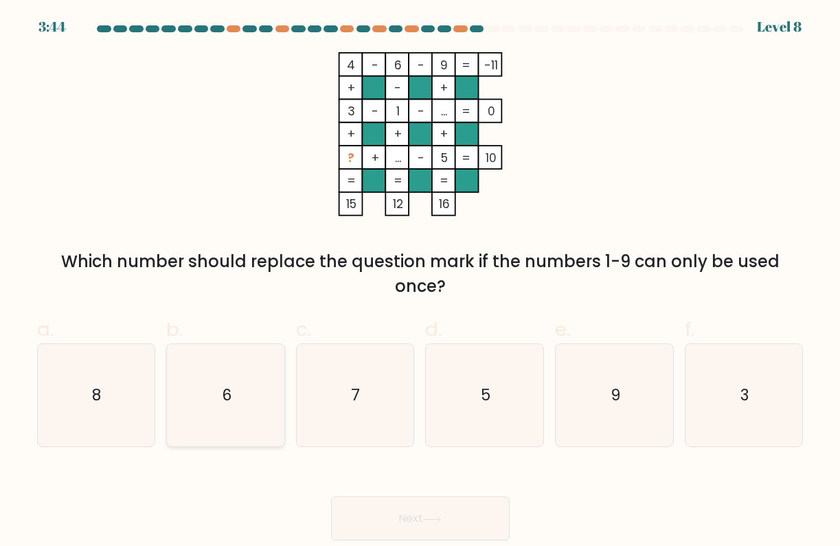
click at [244, 397] on icon "6" at bounding box center [225, 395] width 103 height 103
click at [420, 282] on input "b. 6" at bounding box center [420, 277] width 1 height 9
radio input "true"
click at [394, 500] on button "Next" at bounding box center [420, 519] width 179 height 44
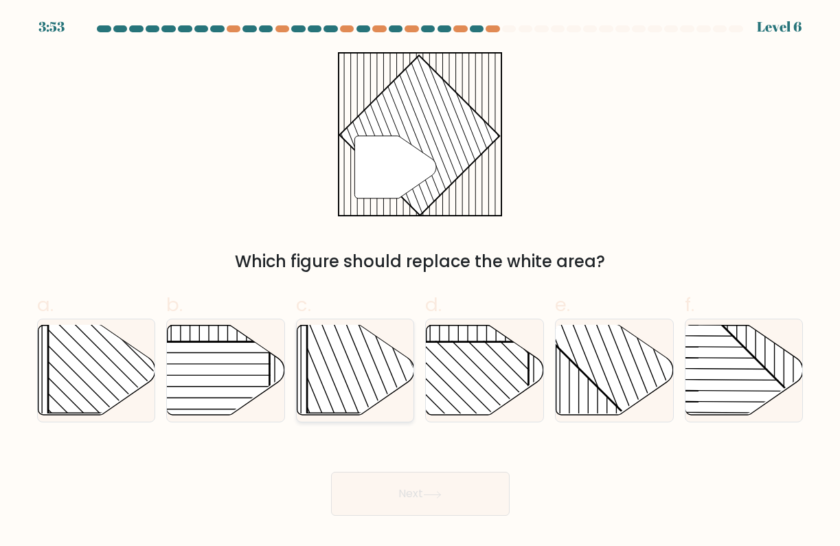
click at [315, 383] on rect at bounding box center [391, 329] width 168 height 168
click at [420, 282] on input "c." at bounding box center [420, 277] width 1 height 9
radio input "true"
click at [405, 495] on button "Next" at bounding box center [420, 494] width 179 height 44
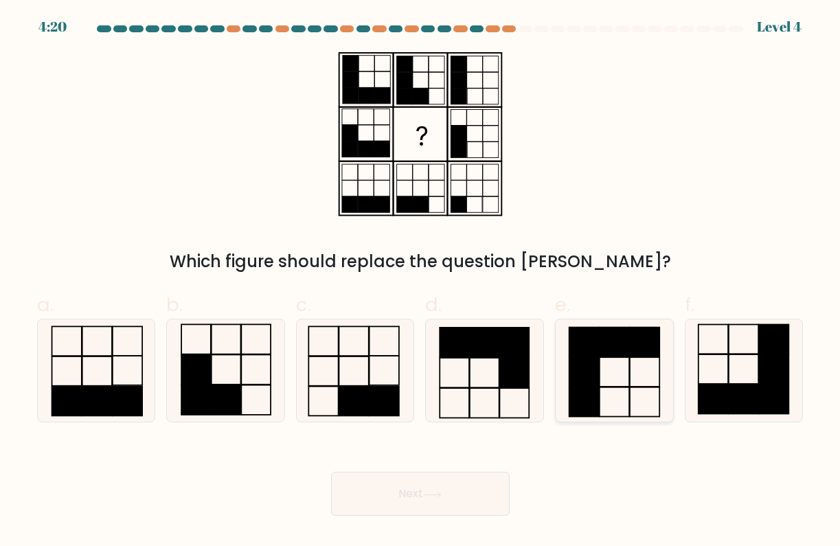
click at [615, 412] on icon at bounding box center [614, 370] width 103 height 103
click at [421, 282] on input "e." at bounding box center [420, 277] width 1 height 9
radio input "true"
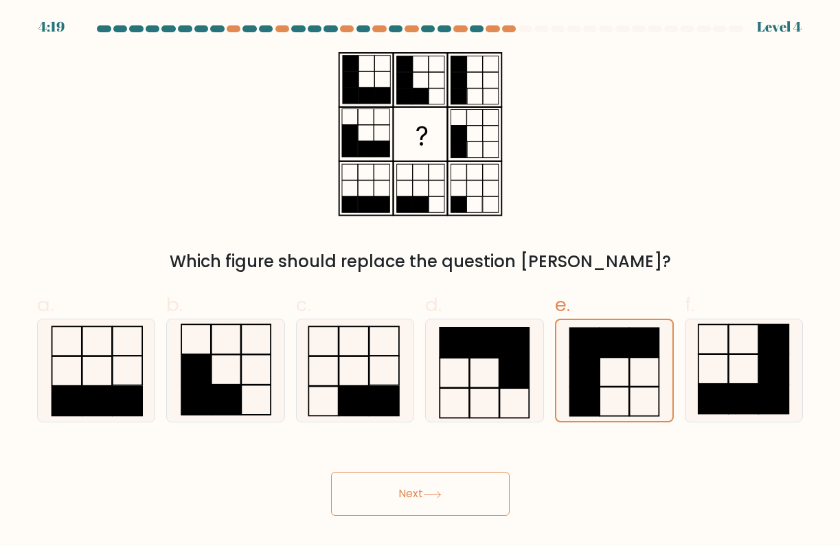
click at [497, 499] on button "Next" at bounding box center [420, 494] width 179 height 44
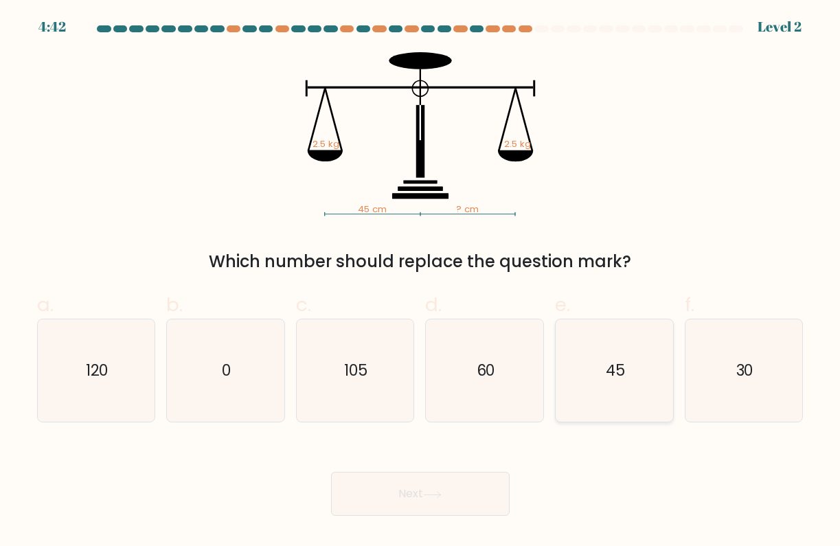
click at [634, 422] on icon "45" at bounding box center [614, 370] width 103 height 103
click at [421, 282] on input "e. 45" at bounding box center [420, 277] width 1 height 9
radio input "true"
click at [482, 482] on button "Next" at bounding box center [420, 494] width 179 height 44
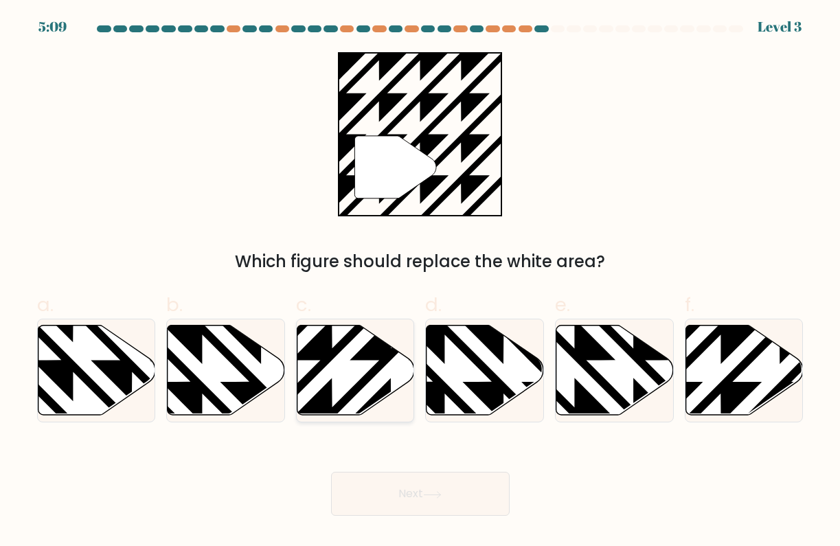
click at [333, 356] on icon at bounding box center [391, 419] width 236 height 236
click at [420, 282] on input "c." at bounding box center [420, 277] width 1 height 9
radio input "true"
click at [385, 490] on button "Next" at bounding box center [420, 494] width 179 height 44
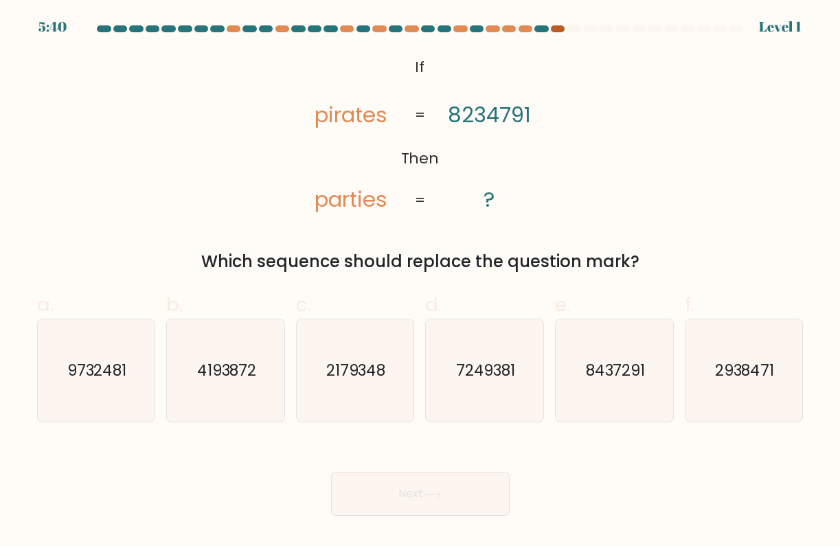
click at [555, 27] on div at bounding box center [558, 28] width 14 height 7
click at [555, 31] on div at bounding box center [558, 28] width 14 height 7
click at [618, 385] on icon "8437291" at bounding box center [614, 370] width 103 height 103
click at [421, 282] on input "e. 8437291" at bounding box center [420, 277] width 1 height 9
radio input "true"
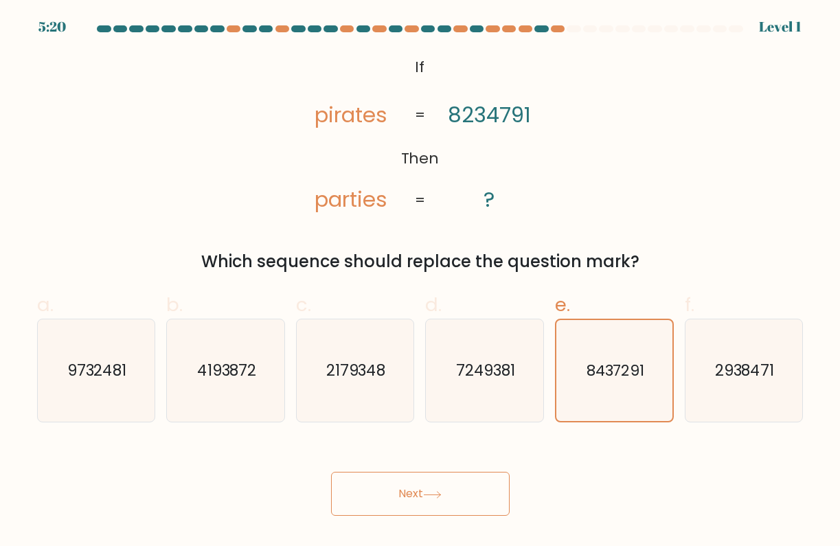
click at [489, 488] on button "Next" at bounding box center [420, 494] width 179 height 44
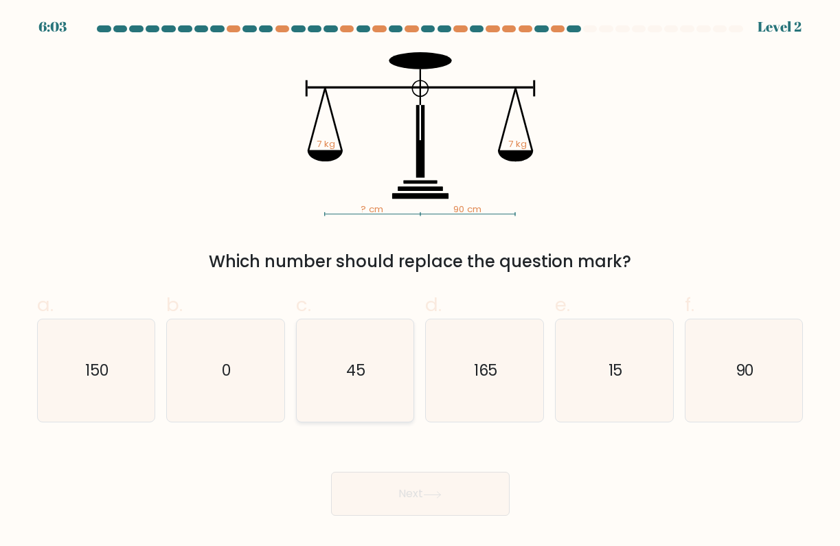
click at [372, 376] on icon "45" at bounding box center [355, 370] width 103 height 103
click at [420, 282] on input "c. 45" at bounding box center [420, 277] width 1 height 9
radio input "true"
click at [406, 486] on button "Next" at bounding box center [420, 494] width 179 height 44
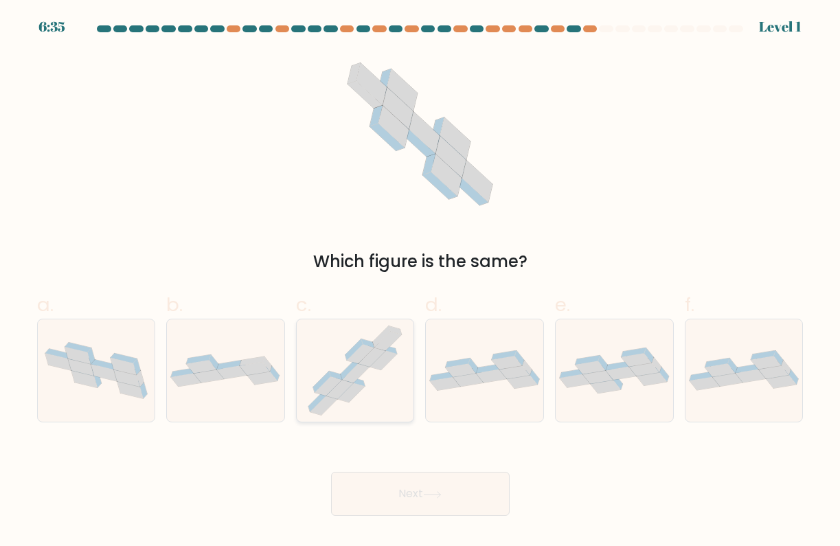
click at [390, 361] on icon at bounding box center [383, 360] width 27 height 19
click at [420, 282] on input "c." at bounding box center [420, 277] width 1 height 9
radio input "true"
click at [426, 484] on button "Next" at bounding box center [420, 494] width 179 height 44
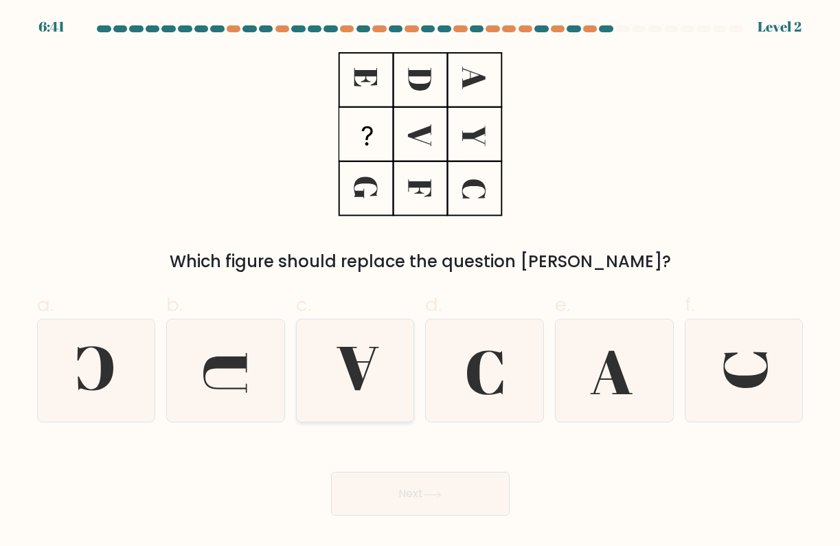
click at [372, 376] on icon at bounding box center [355, 370] width 103 height 103
click at [420, 282] on input "c." at bounding box center [420, 277] width 1 height 9
radio input "true"
click at [493, 488] on button "Next" at bounding box center [420, 494] width 179 height 44
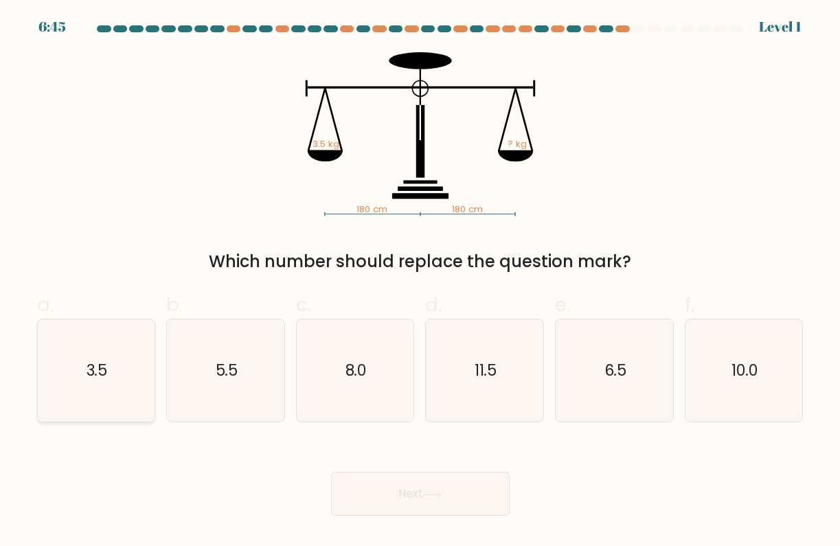
click at [106, 335] on icon "3.5" at bounding box center [96, 370] width 103 height 103
click at [420, 282] on input "a. 3.5" at bounding box center [420, 277] width 1 height 9
radio input "true"
click at [438, 477] on button "Next" at bounding box center [420, 494] width 179 height 44
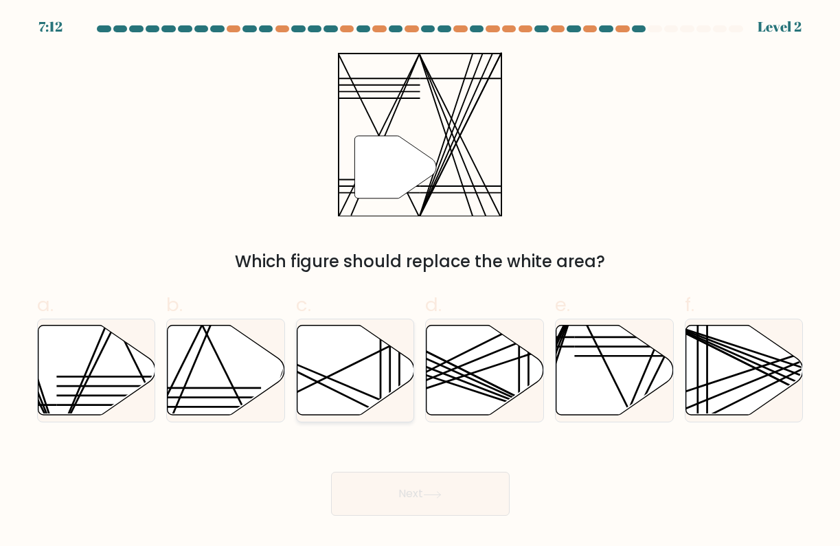
click at [390, 374] on line at bounding box center [390, 381] width 0 height 116
click at [420, 282] on input "c." at bounding box center [420, 277] width 1 height 9
radio input "true"
click at [439, 488] on button "Next" at bounding box center [420, 494] width 179 height 44
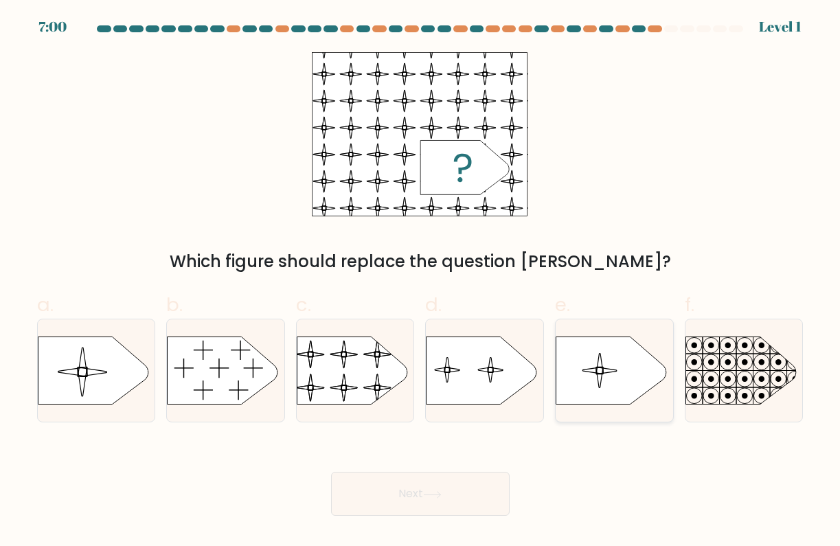
click at [618, 335] on div at bounding box center [614, 371] width 119 height 104
click at [421, 282] on input "e." at bounding box center [420, 277] width 1 height 9
radio input "true"
click at [464, 478] on button "Next" at bounding box center [420, 494] width 179 height 44
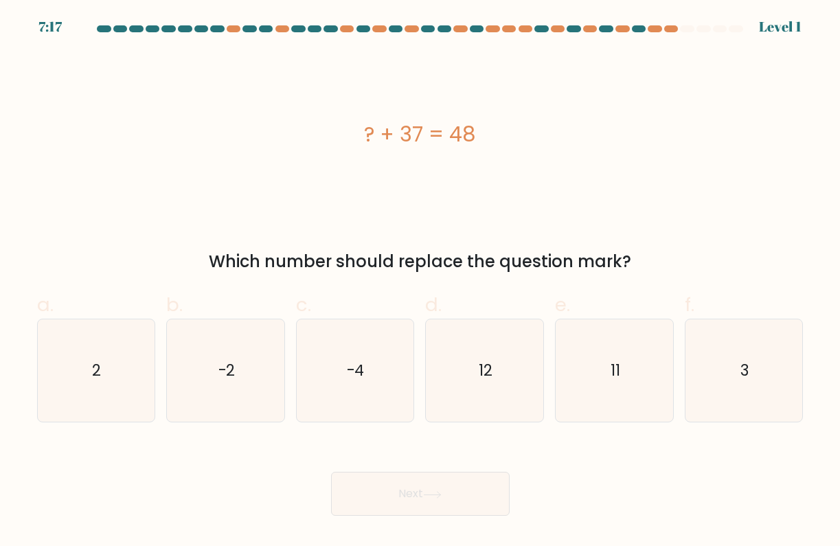
drag, startPoint x: 370, startPoint y: 131, endPoint x: 460, endPoint y: 133, distance: 89.3
click at [460, 133] on div "? + 37 = 48" at bounding box center [420, 134] width 767 height 31
click at [482, 135] on div "? + 37 = 48" at bounding box center [420, 134] width 767 height 31
drag, startPoint x: 482, startPoint y: 135, endPoint x: 354, endPoint y: 135, distance: 127.1
click at [354, 135] on div "? + 37 = 48" at bounding box center [420, 134] width 767 height 31
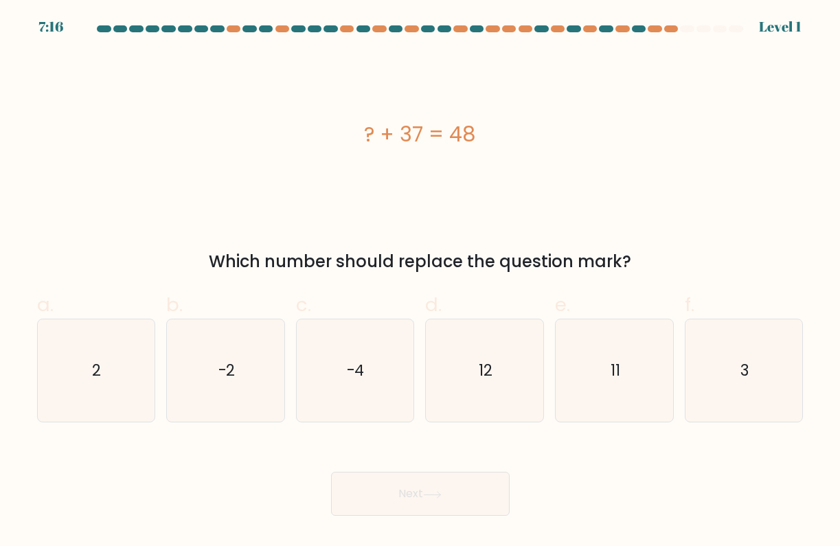
copy div "? + 37 = 48"
click at [666, 339] on icon "11" at bounding box center [614, 370] width 103 height 103
click at [421, 282] on input "e. 11" at bounding box center [420, 277] width 1 height 9
radio input "true"
click at [499, 486] on button "Next" at bounding box center [420, 494] width 179 height 44
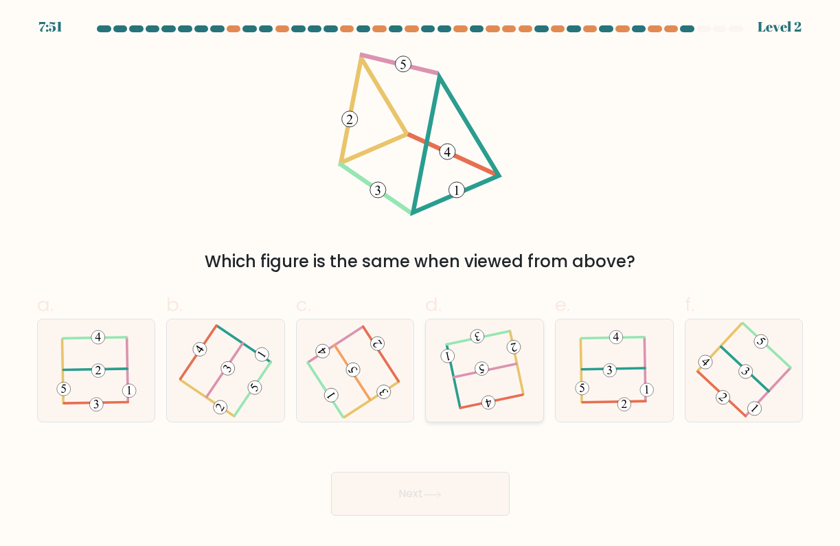
click at [526, 363] on icon at bounding box center [484, 371] width 81 height 82
click at [421, 282] on input "d." at bounding box center [420, 277] width 1 height 9
radio input "true"
click at [423, 528] on body "7:51 Level 2" at bounding box center [420, 273] width 840 height 546
click at [450, 502] on button "Next" at bounding box center [420, 494] width 179 height 44
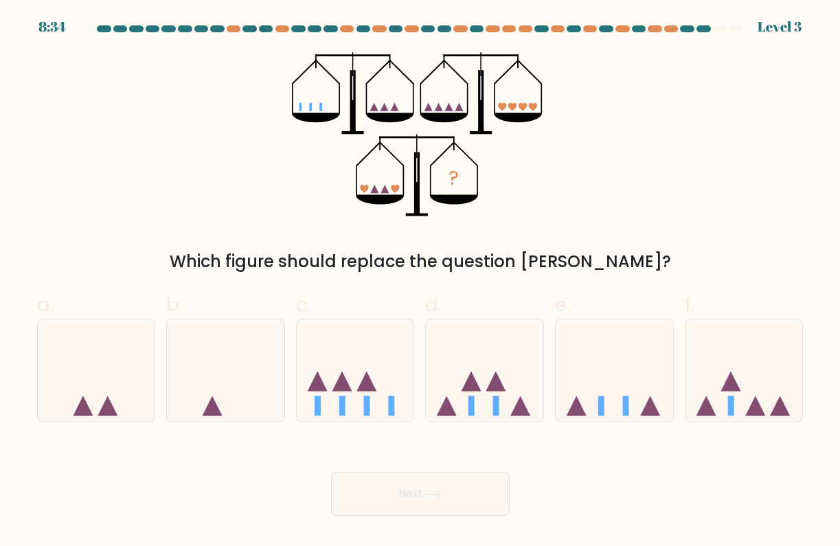
click at [190, 367] on icon at bounding box center [225, 370] width 117 height 97
click at [420, 282] on input "b." at bounding box center [420, 277] width 1 height 9
radio input "true"
click at [382, 484] on button "Next" at bounding box center [420, 494] width 179 height 44
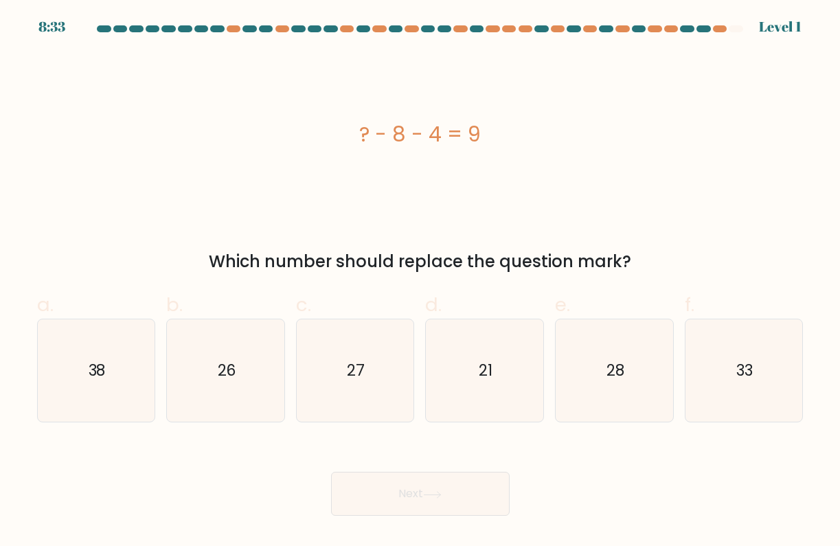
click at [433, 395] on icon "21" at bounding box center [484, 370] width 103 height 103
click at [421, 282] on input "d. 21" at bounding box center [420, 277] width 1 height 9
radio input "true"
click at [431, 484] on button "Next" at bounding box center [420, 494] width 179 height 44
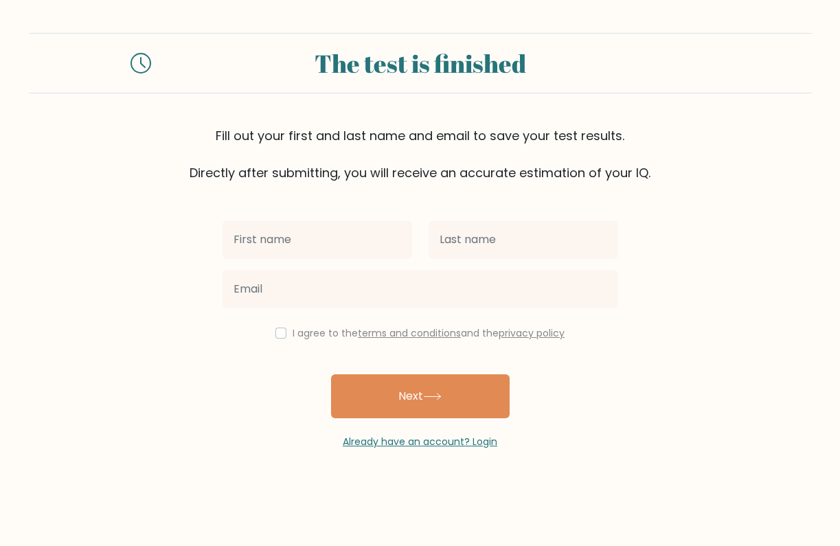
click at [253, 407] on div "I agree to the terms and conditions and the privacy policy Next Already have an…" at bounding box center [420, 315] width 412 height 267
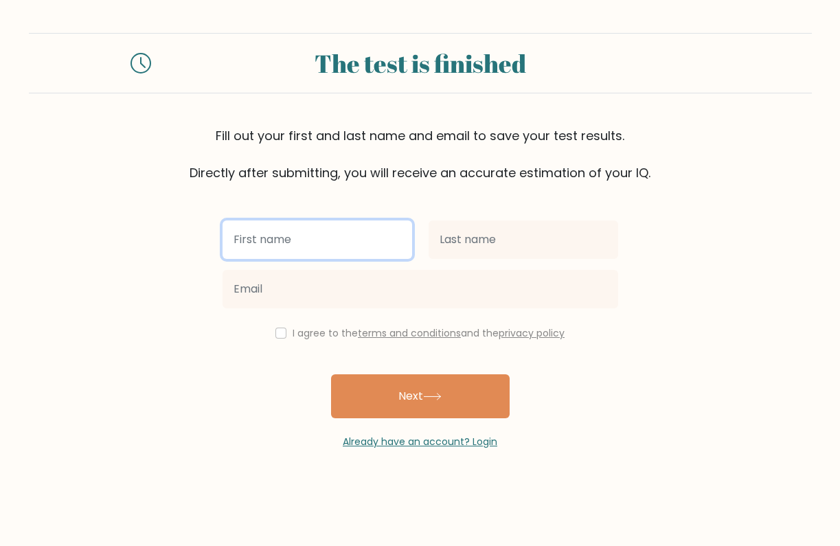
click at [327, 232] on input "text" at bounding box center [318, 240] width 190 height 38
type input "Andre"
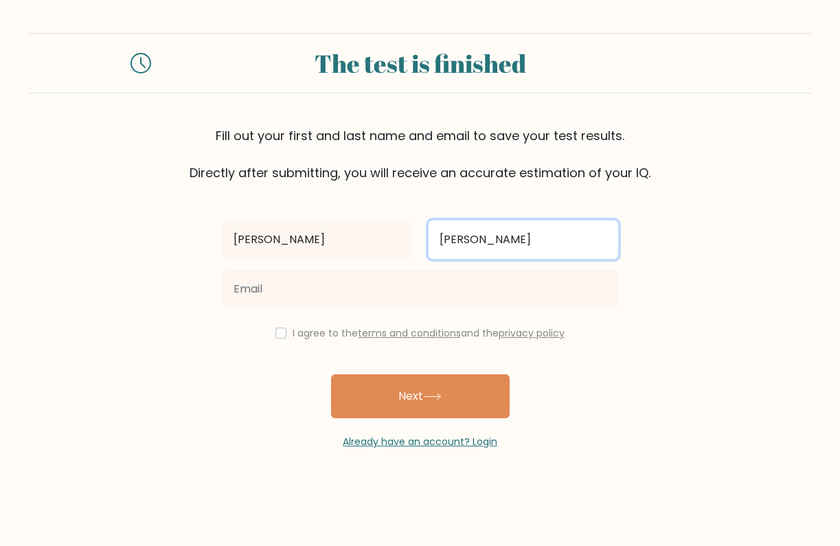
type input "Agnes"
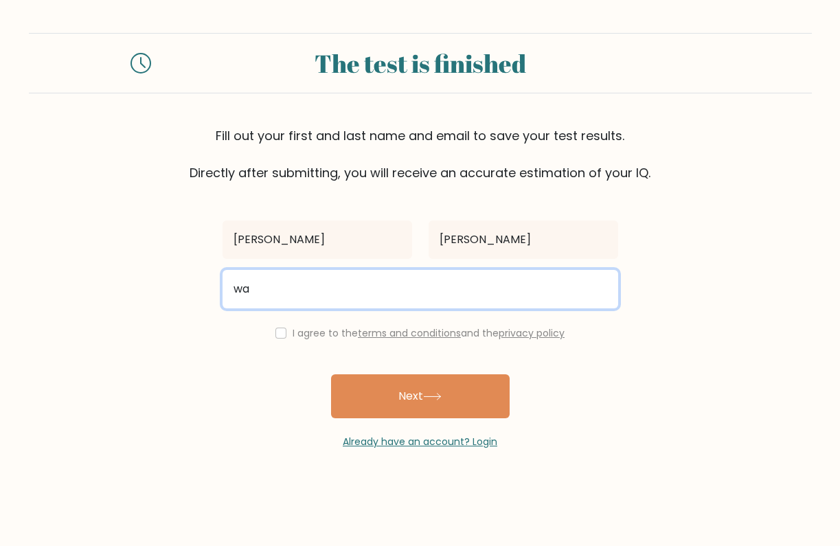
type input "w"
type input "andrewackz06@gmail.com"
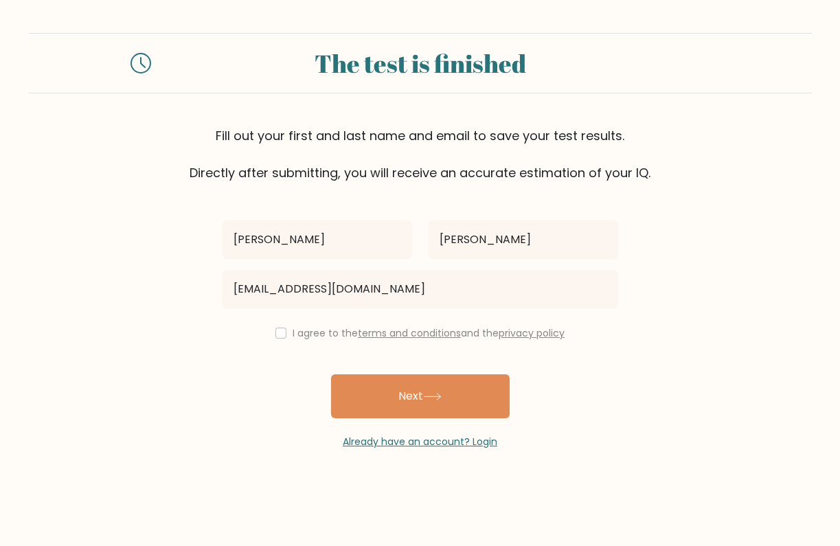
click at [288, 339] on div "I agree to the terms and conditions and the privacy policy" at bounding box center [420, 333] width 412 height 16
click at [278, 330] on input "checkbox" at bounding box center [280, 333] width 11 height 11
checkbox input "true"
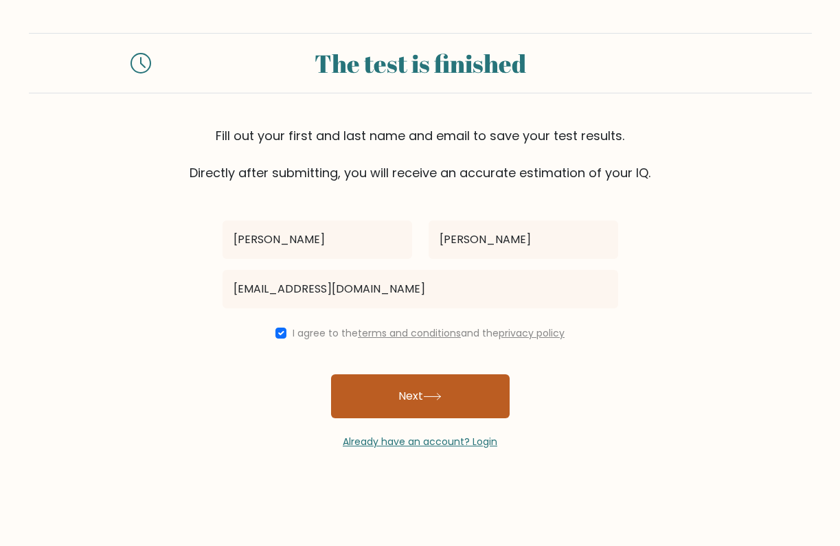
click at [410, 402] on button "Next" at bounding box center [420, 396] width 179 height 44
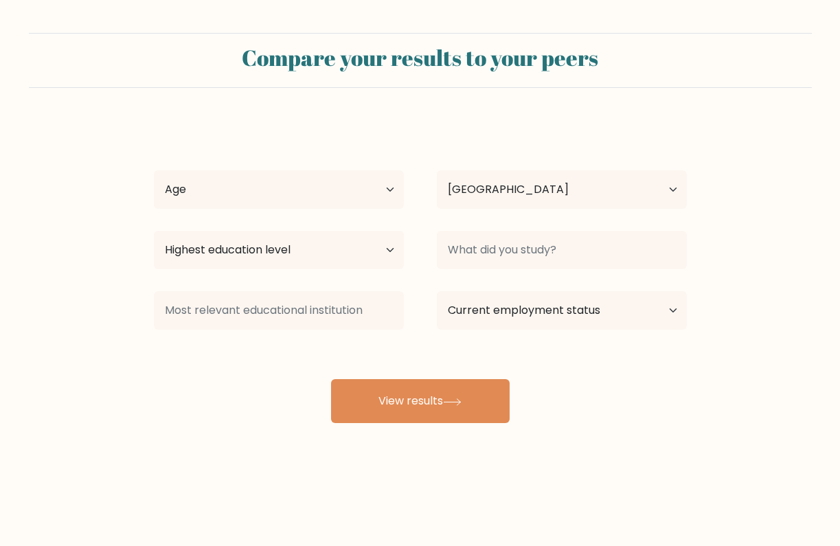
select select "PH"
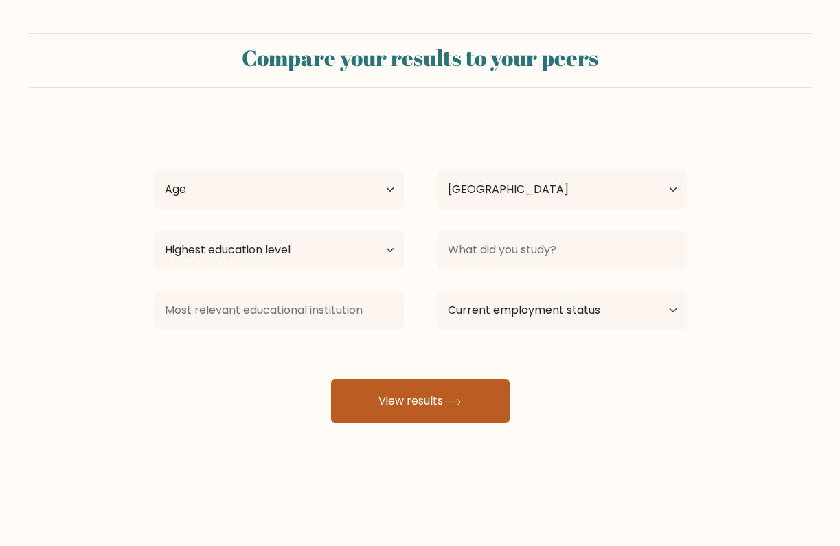
click at [385, 411] on button "View results" at bounding box center [420, 401] width 179 height 44
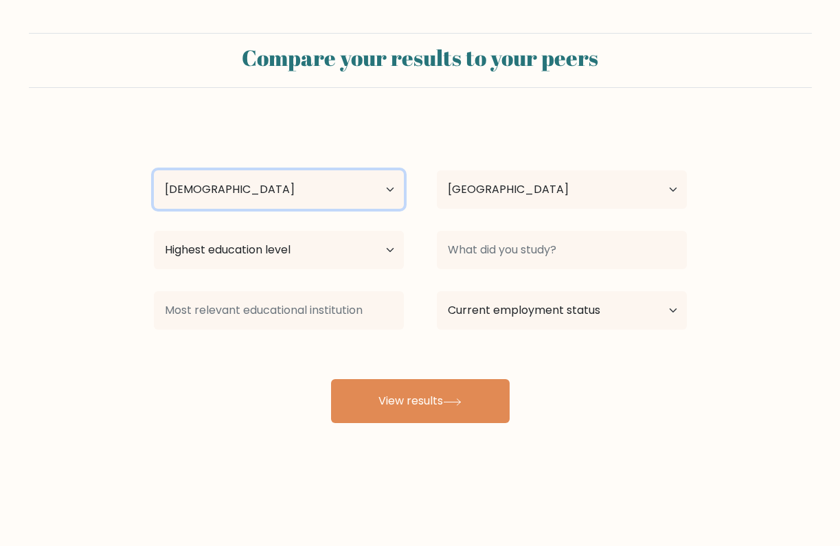
select select "18_24"
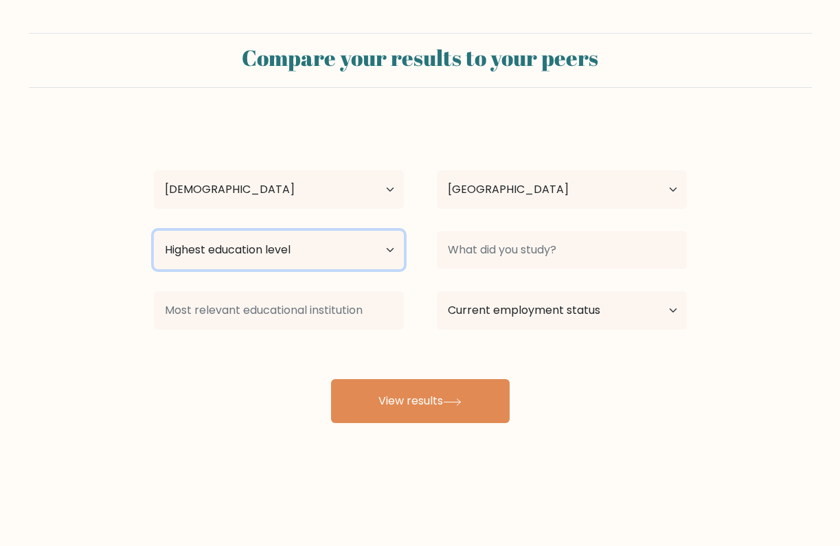
select select "bachelors_degree"
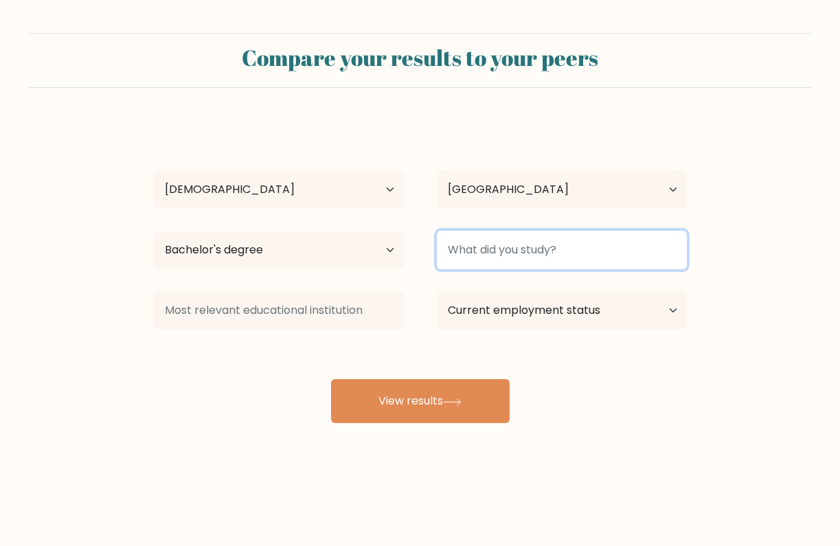
click at [569, 248] on input at bounding box center [562, 250] width 250 height 38
type input "A"
type input "BSAMT"
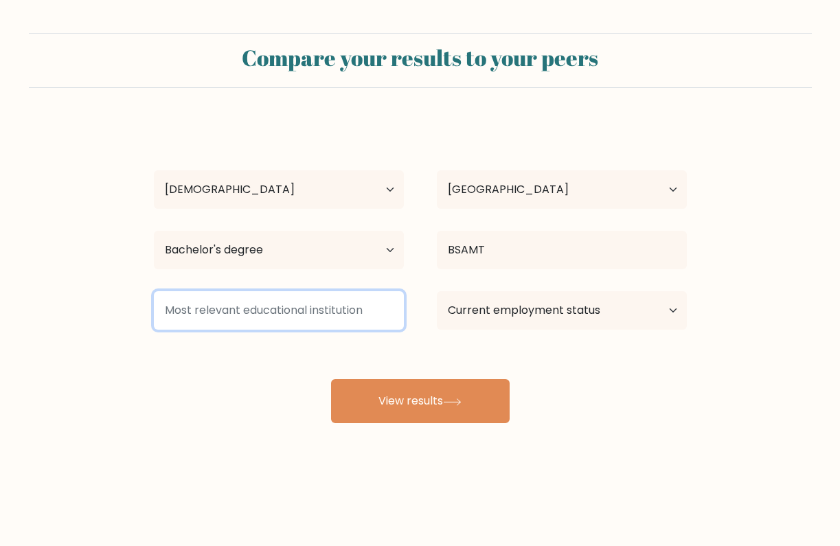
click at [374, 319] on input at bounding box center [279, 310] width 250 height 38
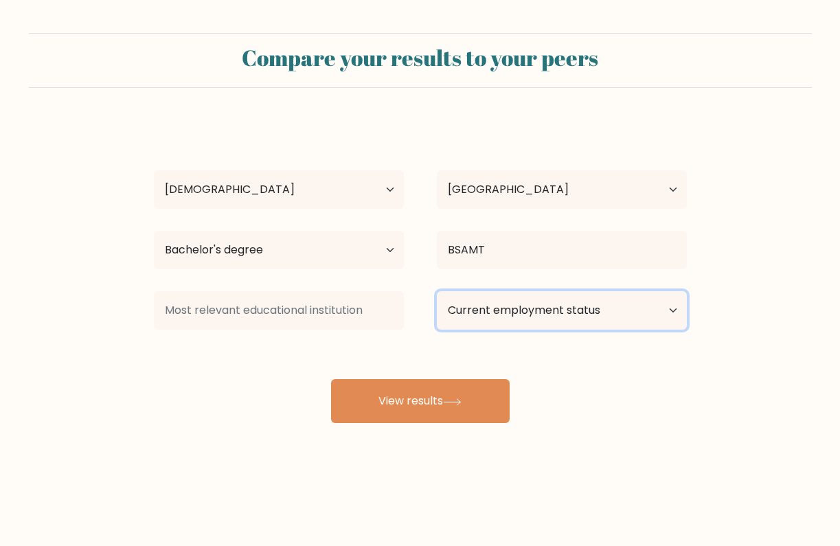
click at [508, 311] on select "Current employment status Employed Student Retired Other / prefer not to answer" at bounding box center [562, 310] width 250 height 38
select select "other"
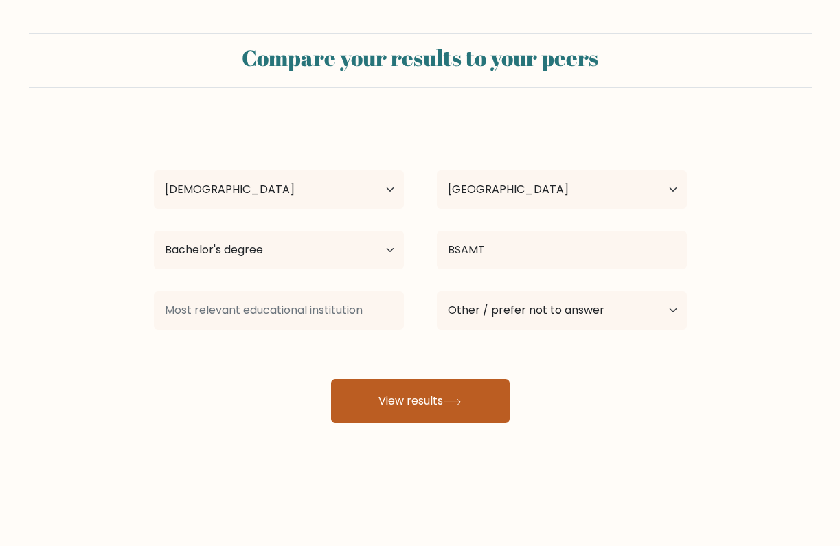
click at [465, 396] on button "View results" at bounding box center [420, 401] width 179 height 44
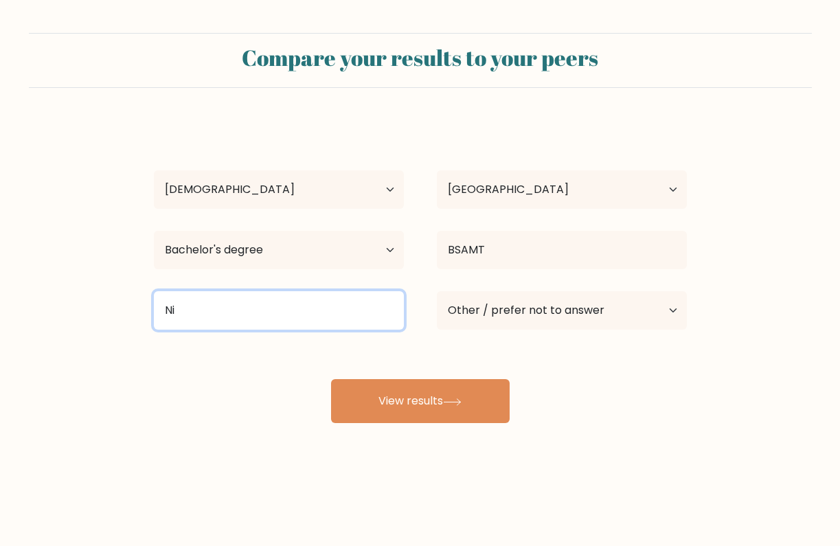
type input "Nig"
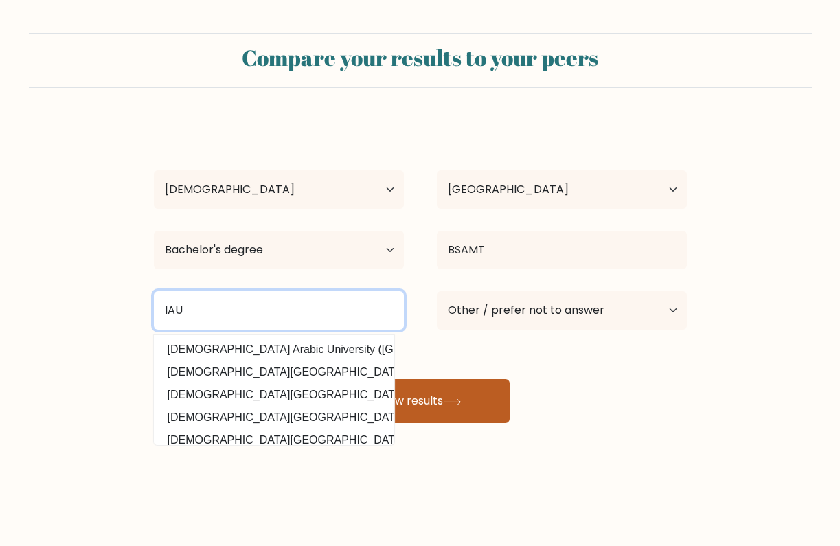
type input "IAU"
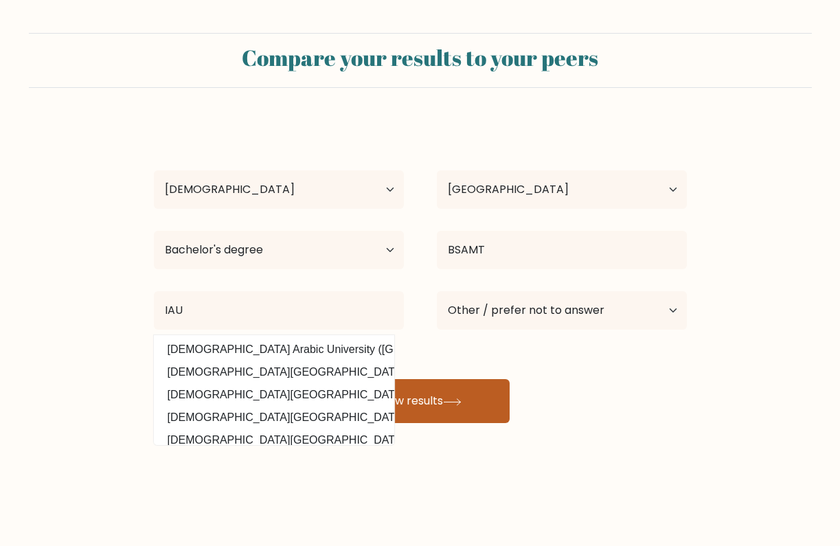
click at [472, 418] on button "View results" at bounding box center [420, 401] width 179 height 44
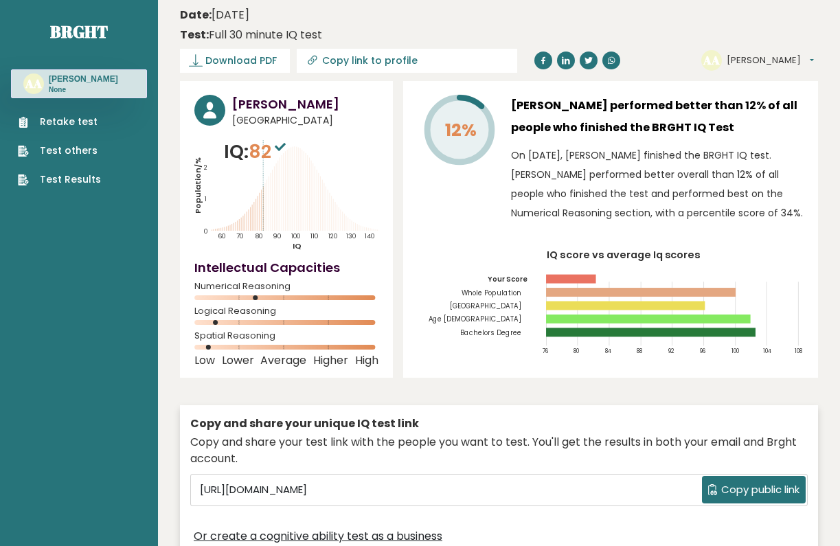
scroll to position [13, 0]
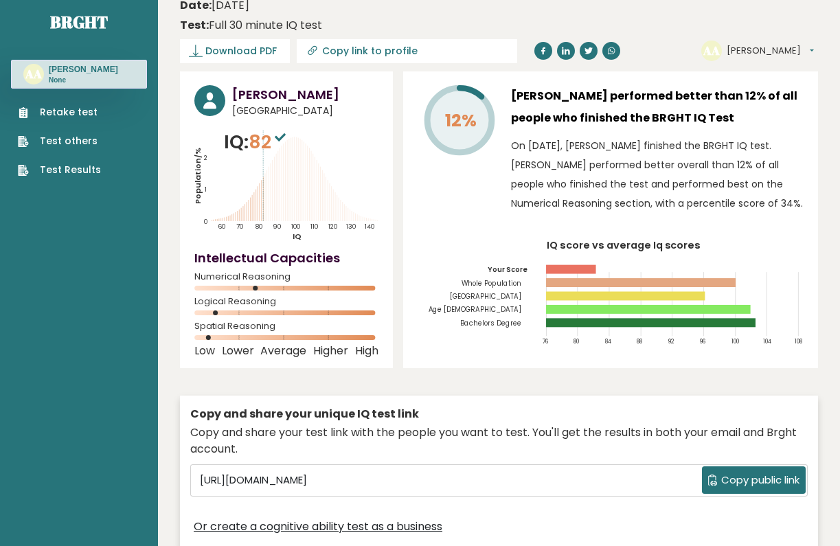
click at [767, 52] on button "[PERSON_NAME]" at bounding box center [770, 51] width 87 height 14
click at [750, 90] on link "Profile" at bounding box center [762, 91] width 70 height 19
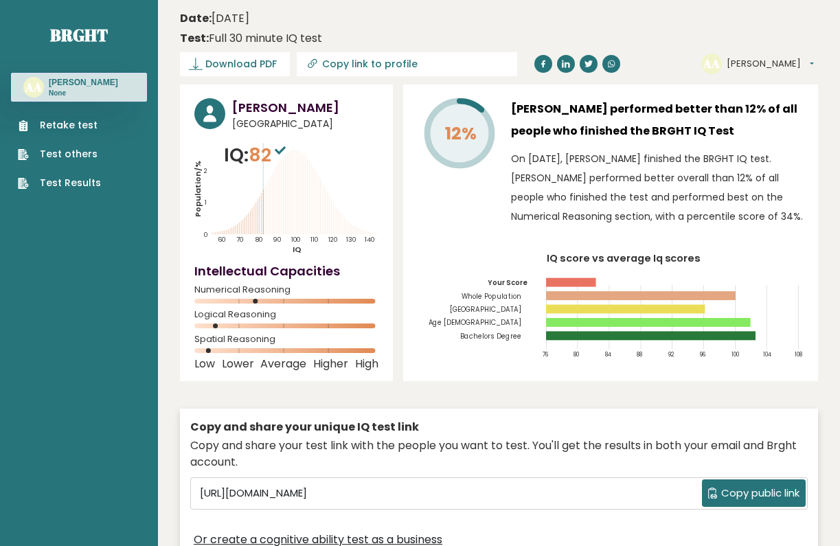
drag, startPoint x: 277, startPoint y: 156, endPoint x: 252, endPoint y: 156, distance: 24.7
click at [252, 156] on p "IQ: 82" at bounding box center [256, 155] width 65 height 27
click at [246, 349] on rect at bounding box center [285, 350] width 183 height 5
drag, startPoint x: 271, startPoint y: 154, endPoint x: 256, endPoint y: 153, distance: 15.1
click at [256, 153] on span "82" at bounding box center [269, 154] width 41 height 25
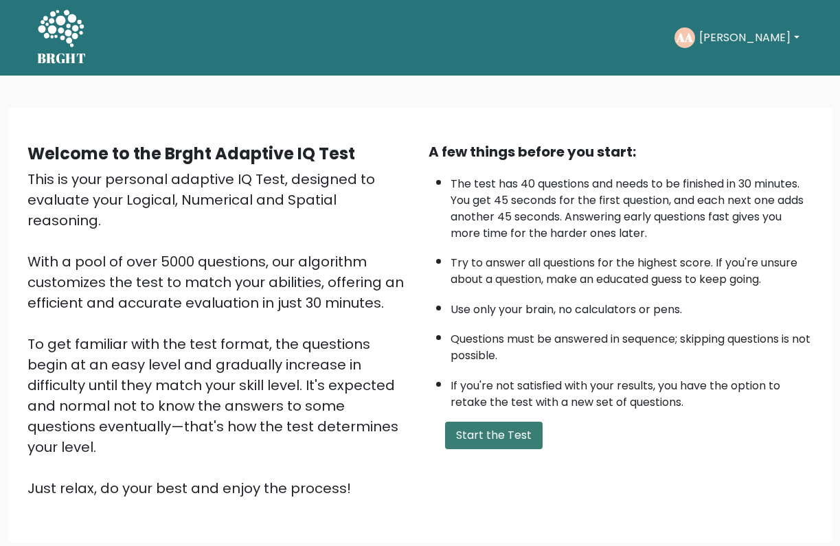
click at [495, 449] on button "Start the Test" at bounding box center [494, 435] width 98 height 27
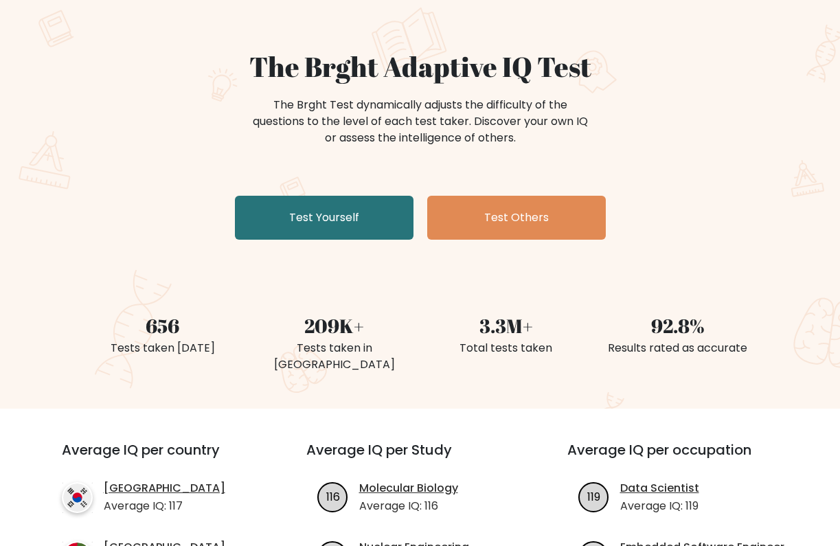
scroll to position [95, 0]
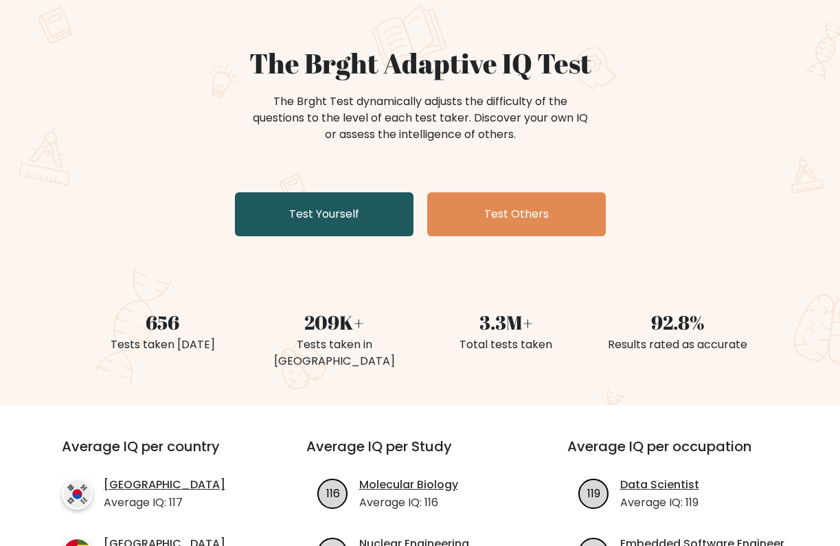
click at [389, 207] on link "Test Yourself" at bounding box center [324, 214] width 179 height 44
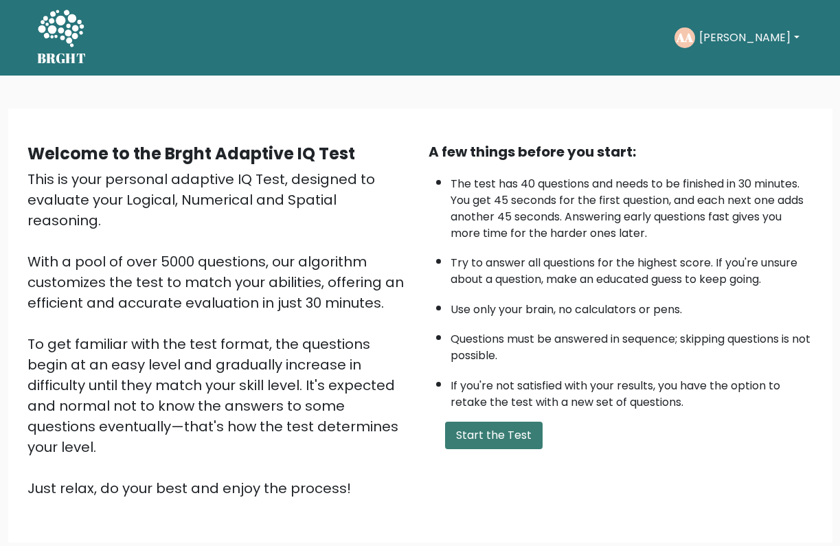
click at [469, 449] on button "Start the Test" at bounding box center [494, 435] width 98 height 27
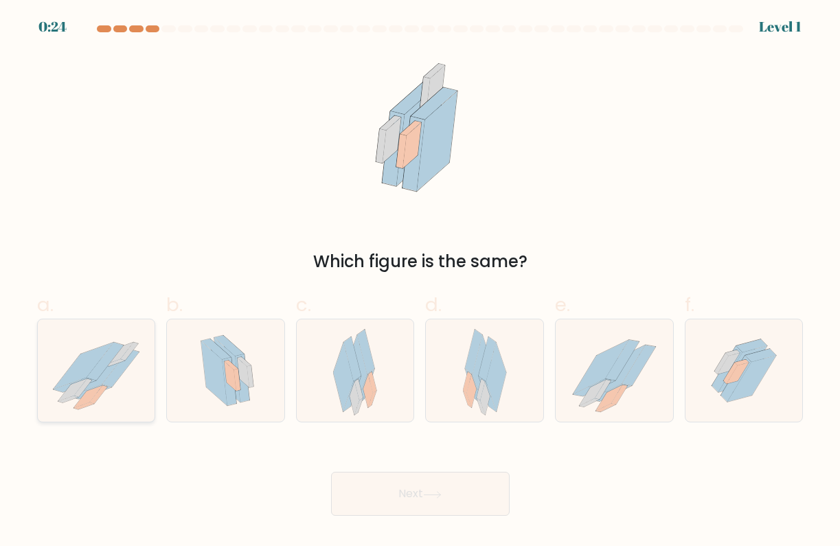
click at [100, 391] on icon at bounding box center [98, 394] width 18 height 19
click at [420, 282] on input "a." at bounding box center [420, 277] width 1 height 9
radio input "true"
click at [377, 488] on button "Next" at bounding box center [420, 494] width 179 height 44
